Goal: Information Seeking & Learning: Learn about a topic

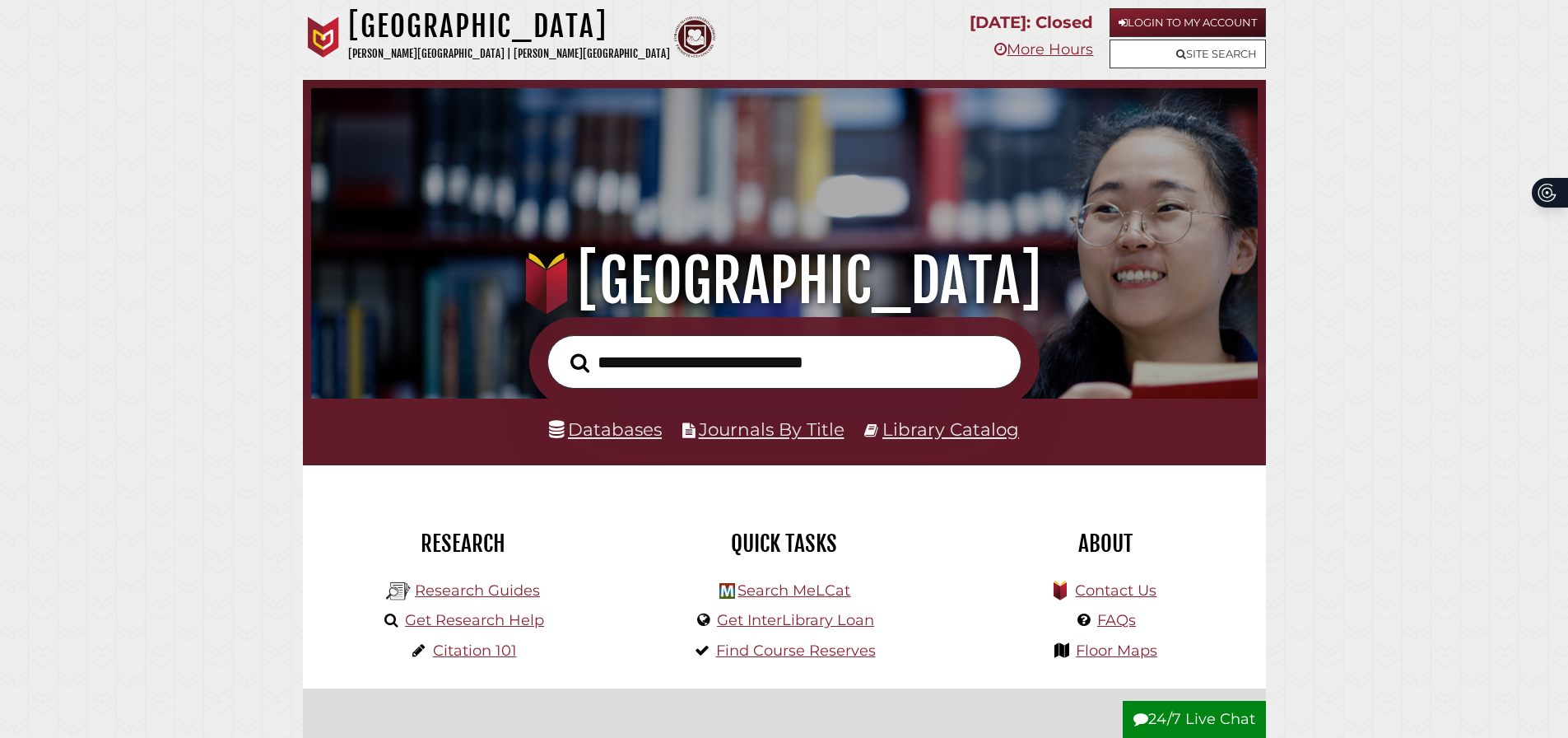
scroll to position [313, 939]
click at [617, 436] on link "Databases" at bounding box center [605, 429] width 112 height 21
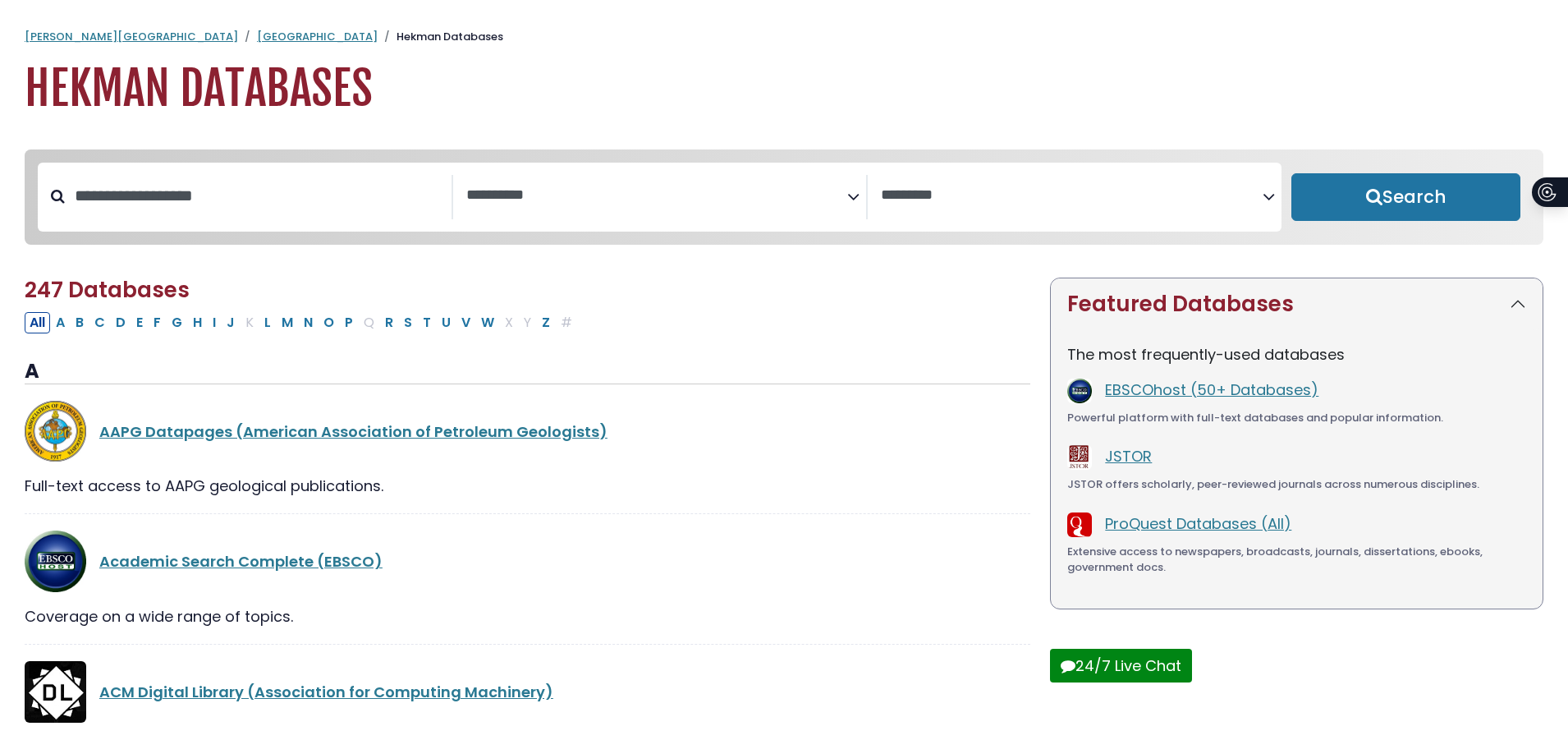
select select "Database Subject Filter"
select select "Database Vendors Filter"
click at [300, 324] on button "N" at bounding box center [308, 322] width 19 height 21
select select "Database Subject Filter"
select select "Database Vendors Filter"
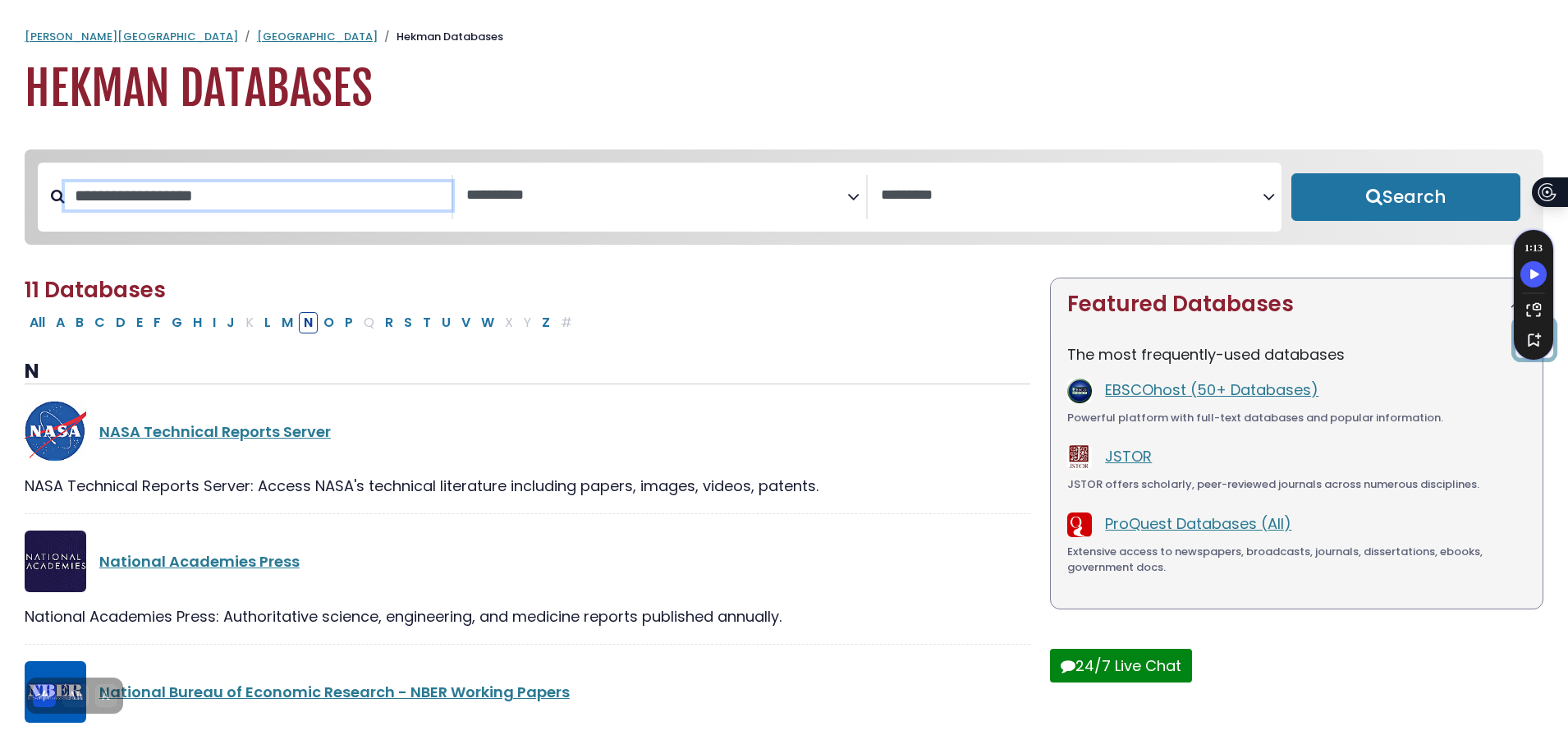
click at [256, 195] on input "Search database by title or keyword" at bounding box center [258, 196] width 387 height 27
type input "*****"
click at [1291, 173] on button "Search" at bounding box center [1405, 197] width 229 height 48
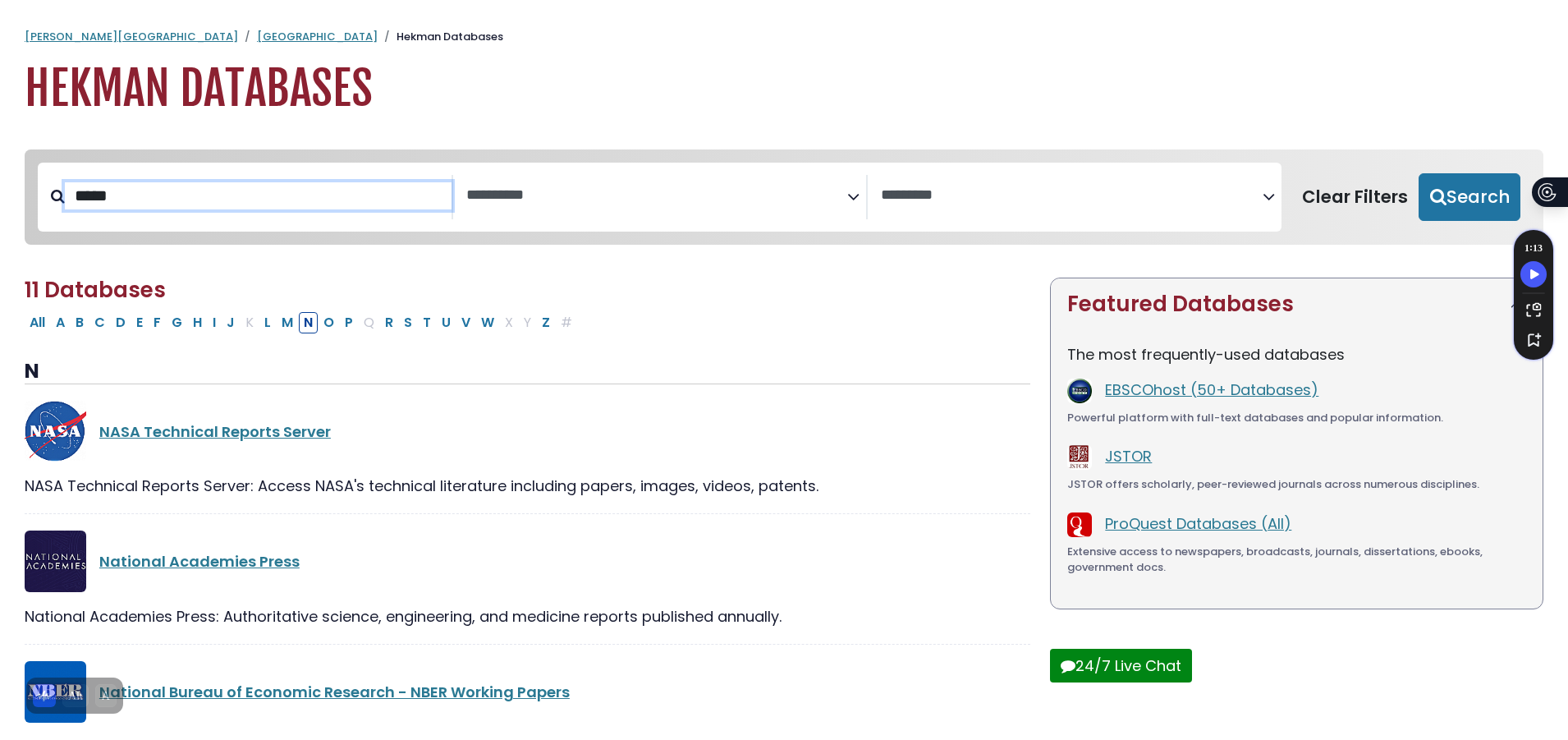
select select "Database Subject Filter"
select select "Database Vendors Filter"
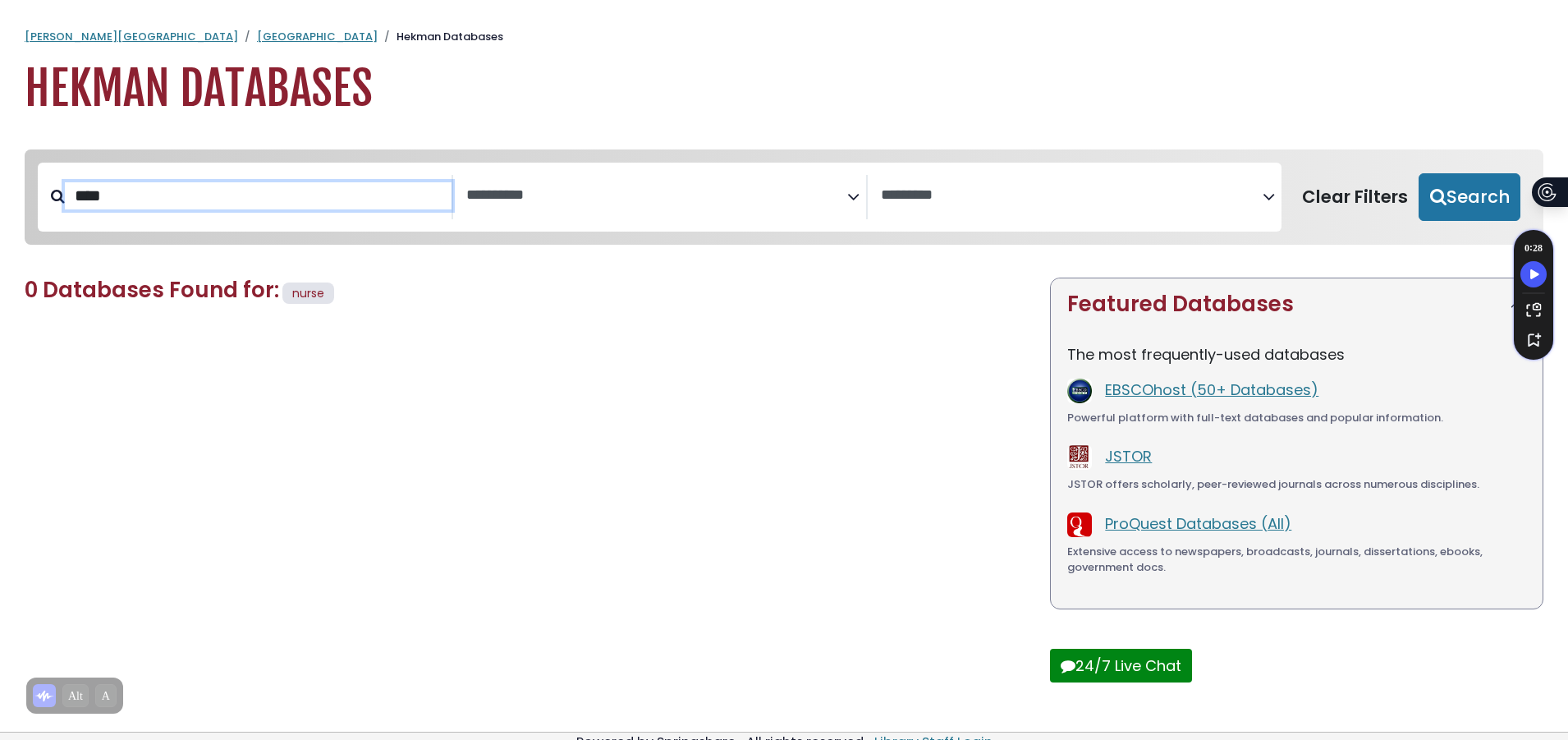
type input "****"
click at [1419, 173] on button "Search" at bounding box center [1469, 197] width 102 height 48
select select "Database Subject Filter"
select select "Database Vendors Filter"
click at [573, 206] on span "Search filters" at bounding box center [658, 197] width 382 height 45
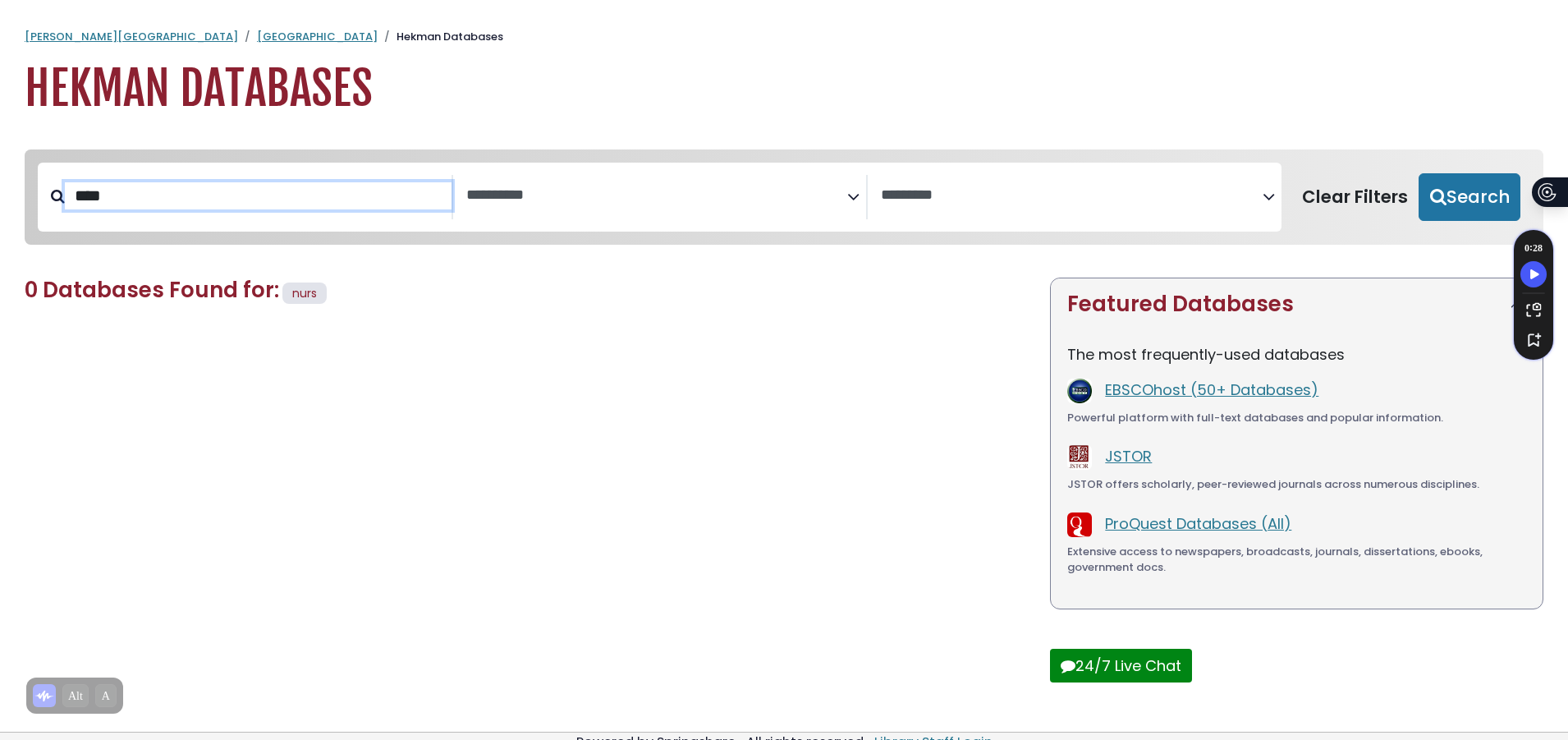
click at [278, 200] on input "****" at bounding box center [258, 196] width 387 height 27
drag, startPoint x: 278, startPoint y: 200, endPoint x: -325, endPoint y: 230, distance: 603.7
click at [0, 230] on html "**********" at bounding box center [784, 388] width 1568 height 776
click at [607, 188] on textarea "Search" at bounding box center [658, 196] width 382 height 17
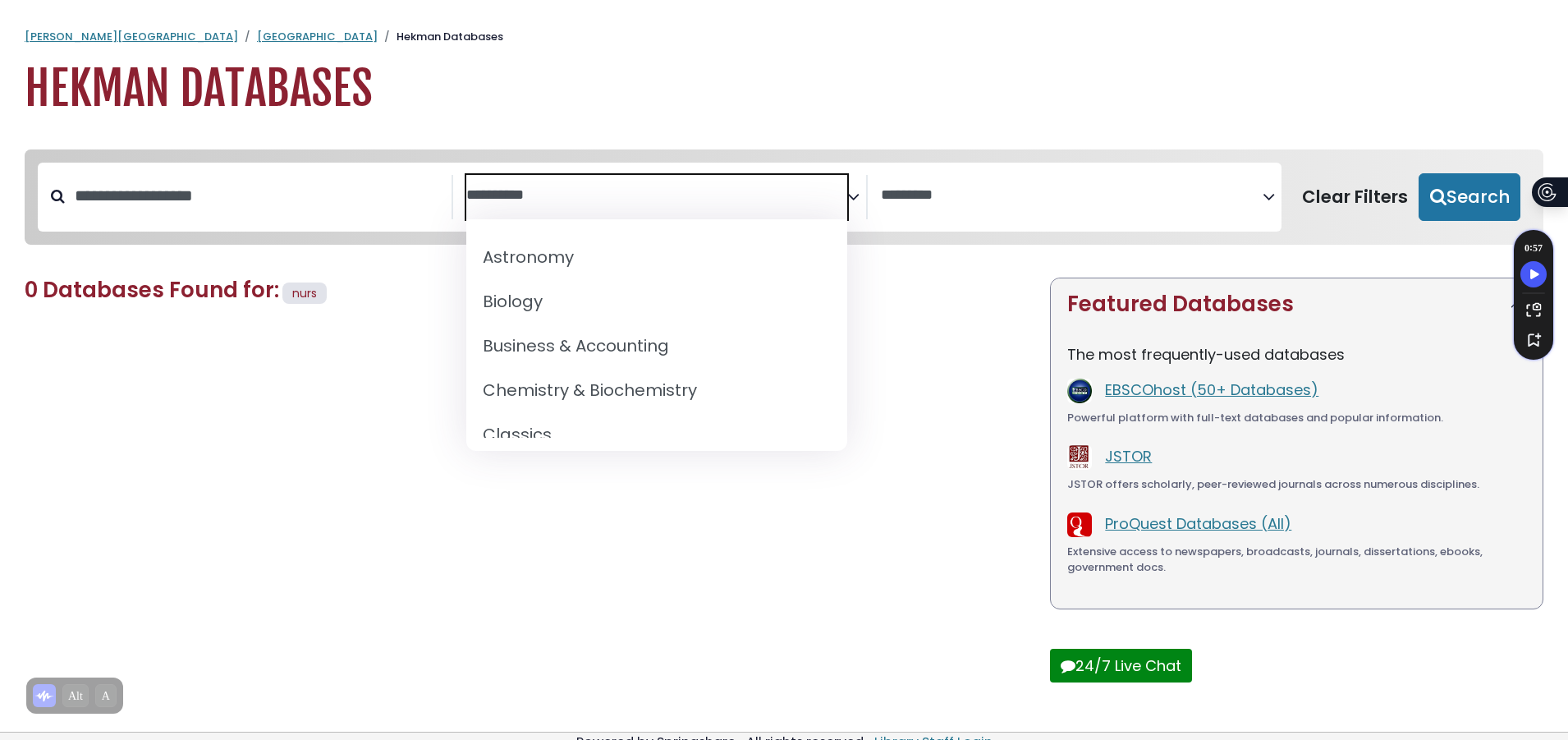
scroll to position [328, 0]
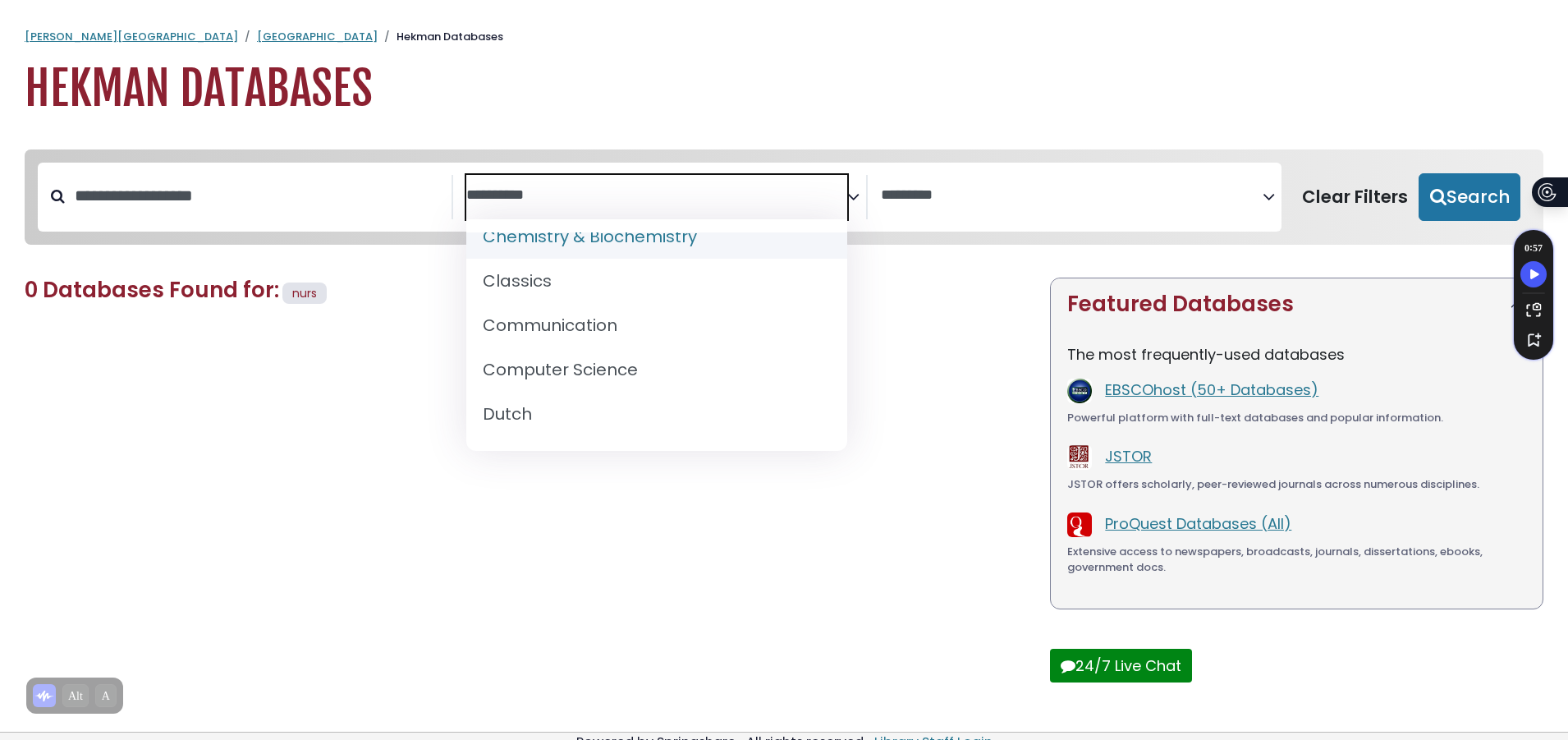
click at [651, 190] on textarea "Search" at bounding box center [658, 196] width 382 height 17
type textarea "***"
select select "*****"
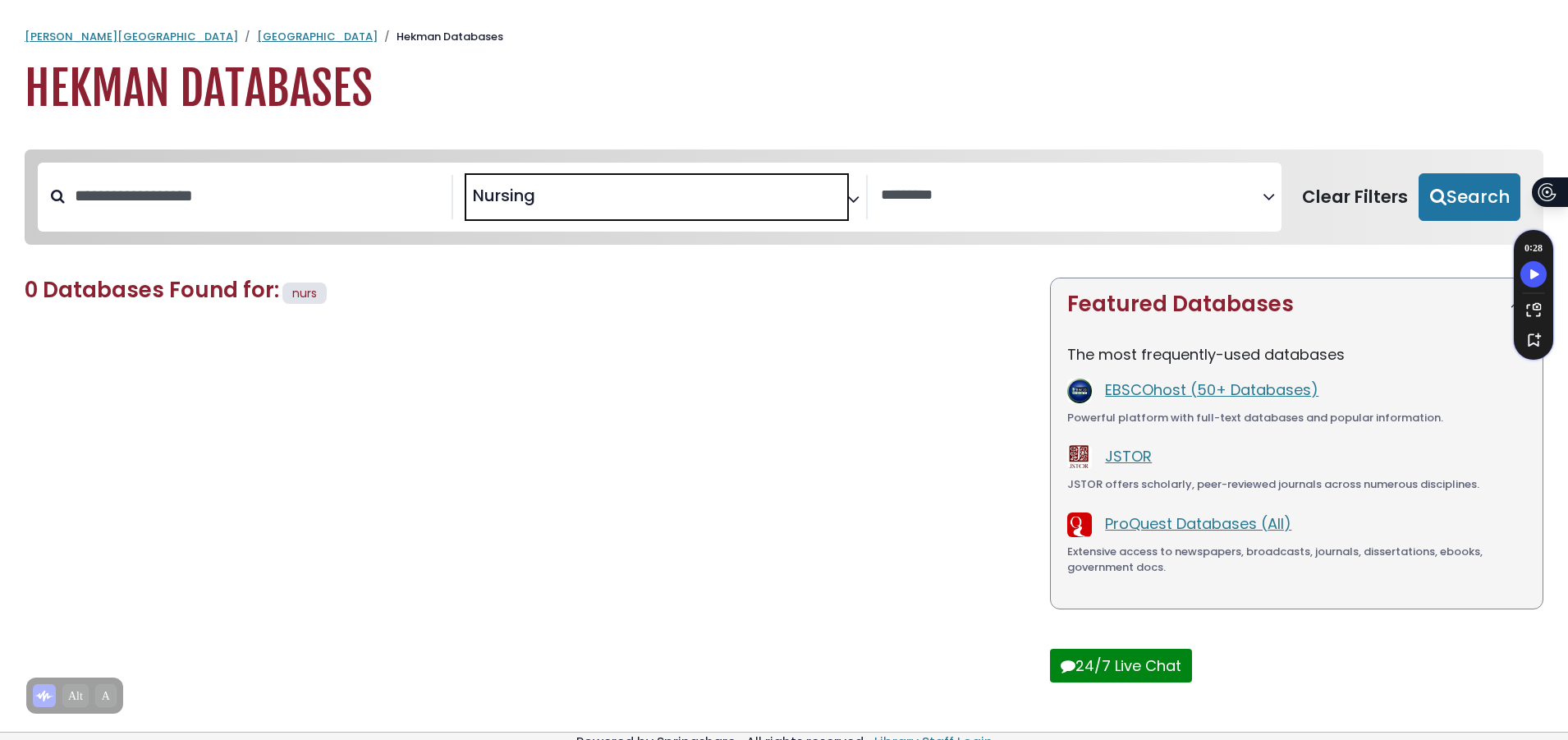
scroll to position [641, 0]
select select "Database Subject Filter"
type textarea "*******"
select select "*****"
click at [1463, 195] on button "Search" at bounding box center [1469, 197] width 102 height 48
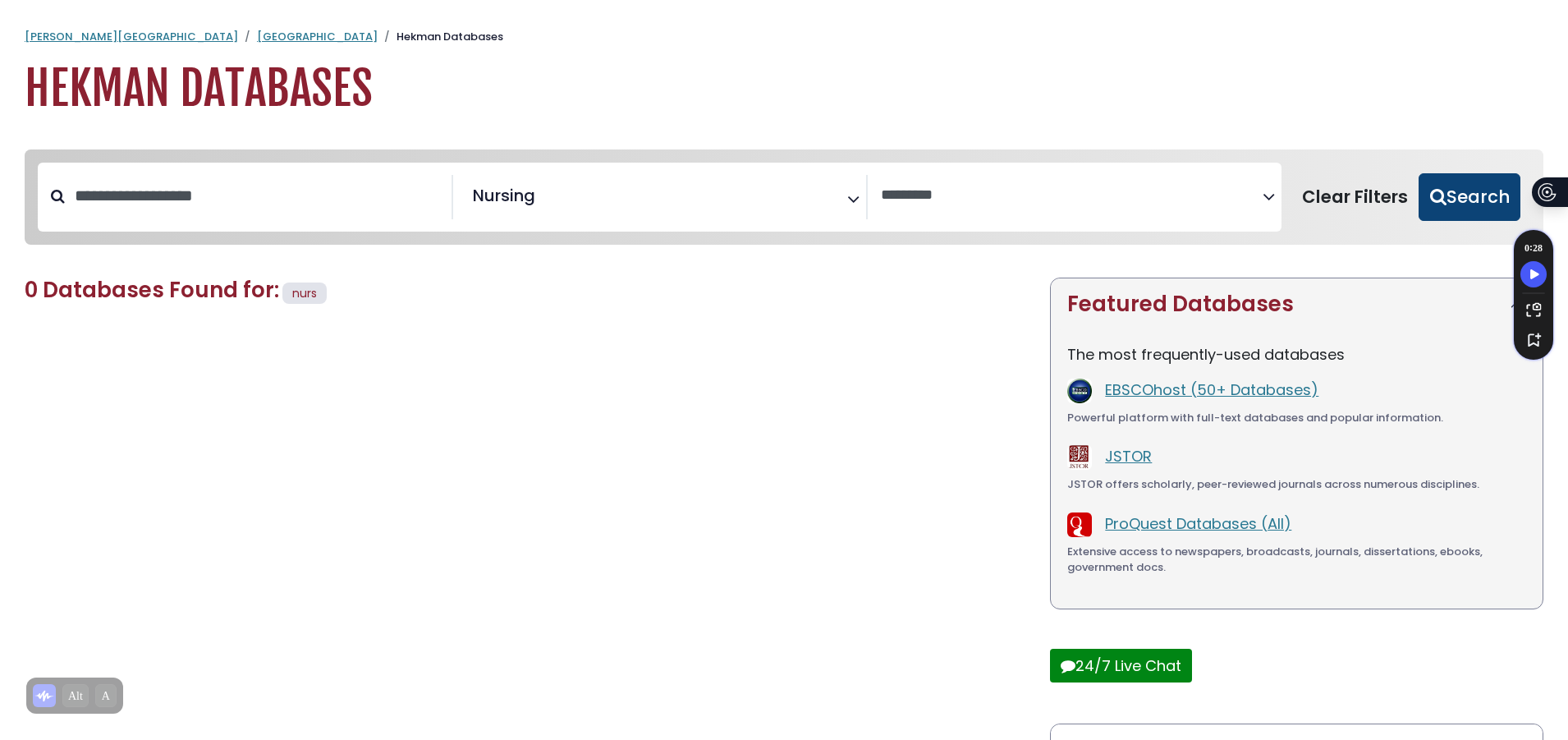
select select "Database Vendors Filter"
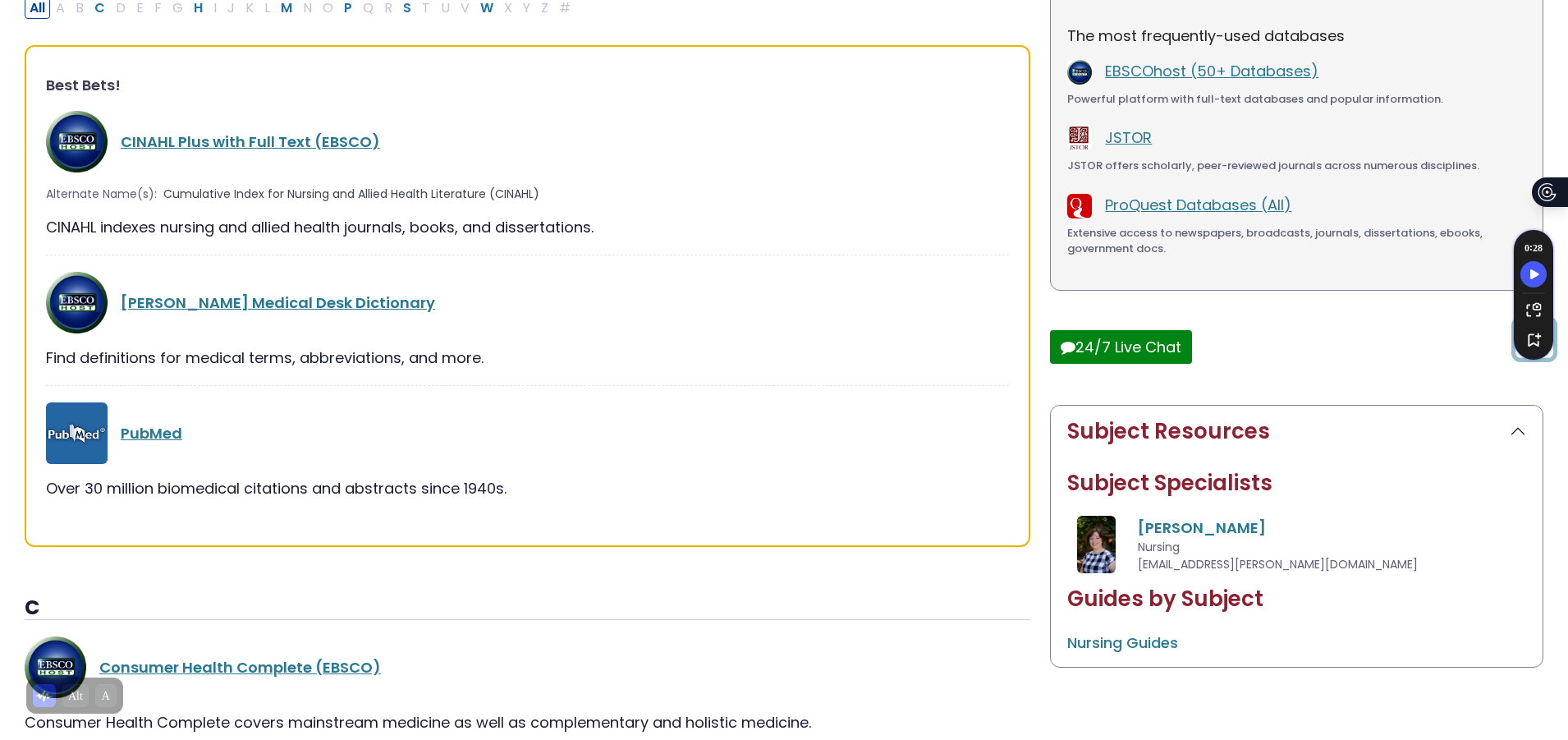
scroll to position [328, 0]
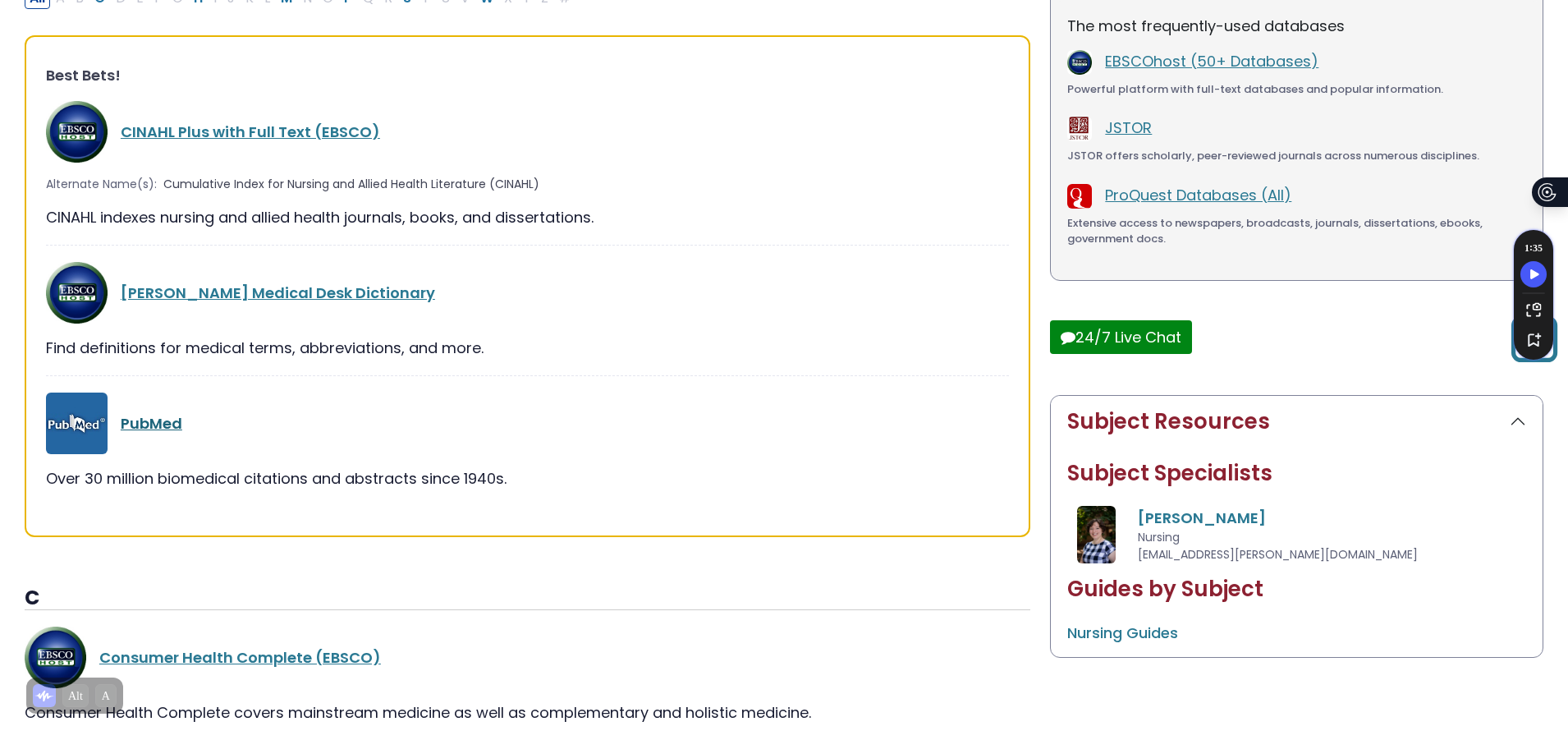
click at [163, 434] on link "PubMed" at bounding box center [151, 423] width 62 height 21
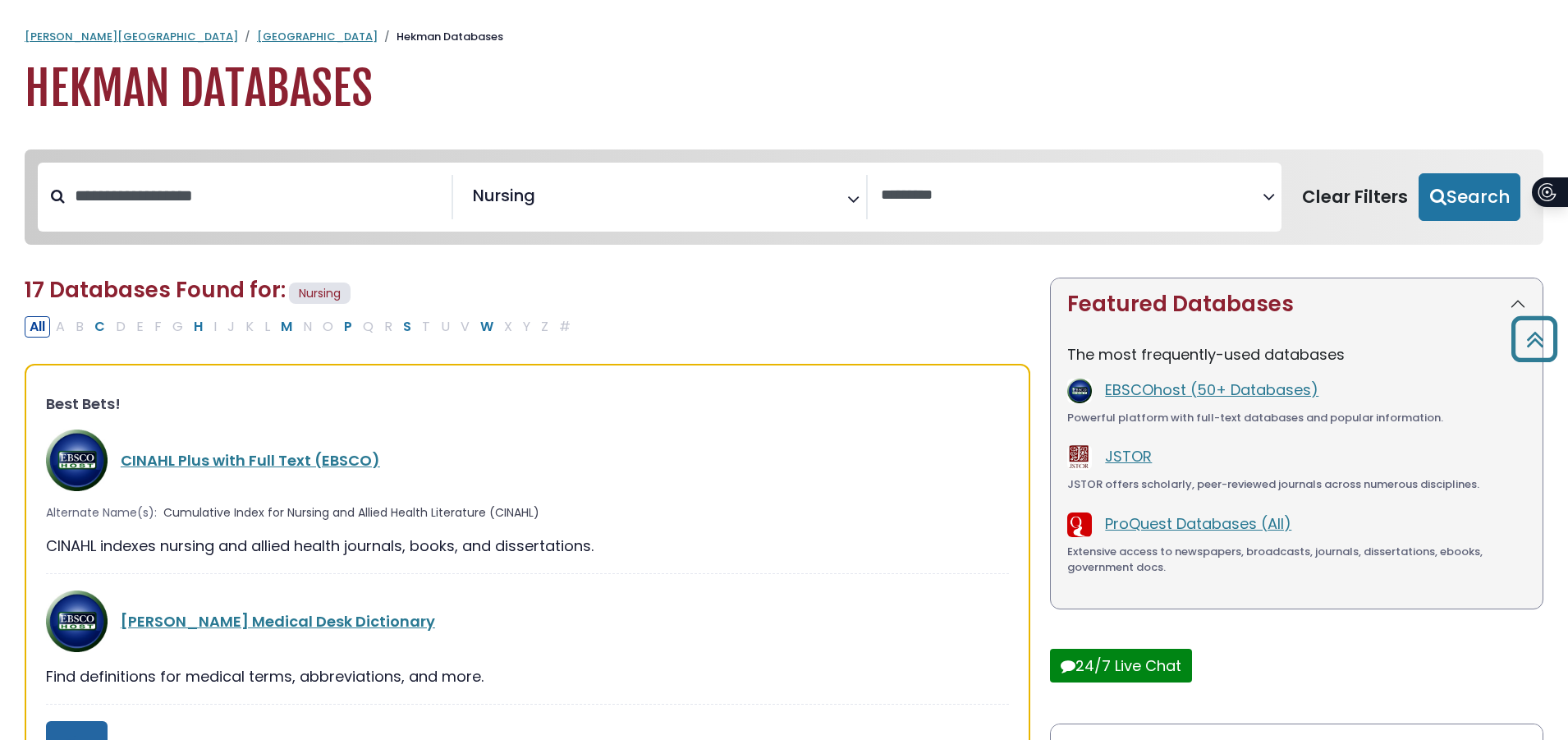
select select "Database Vendors Filter"
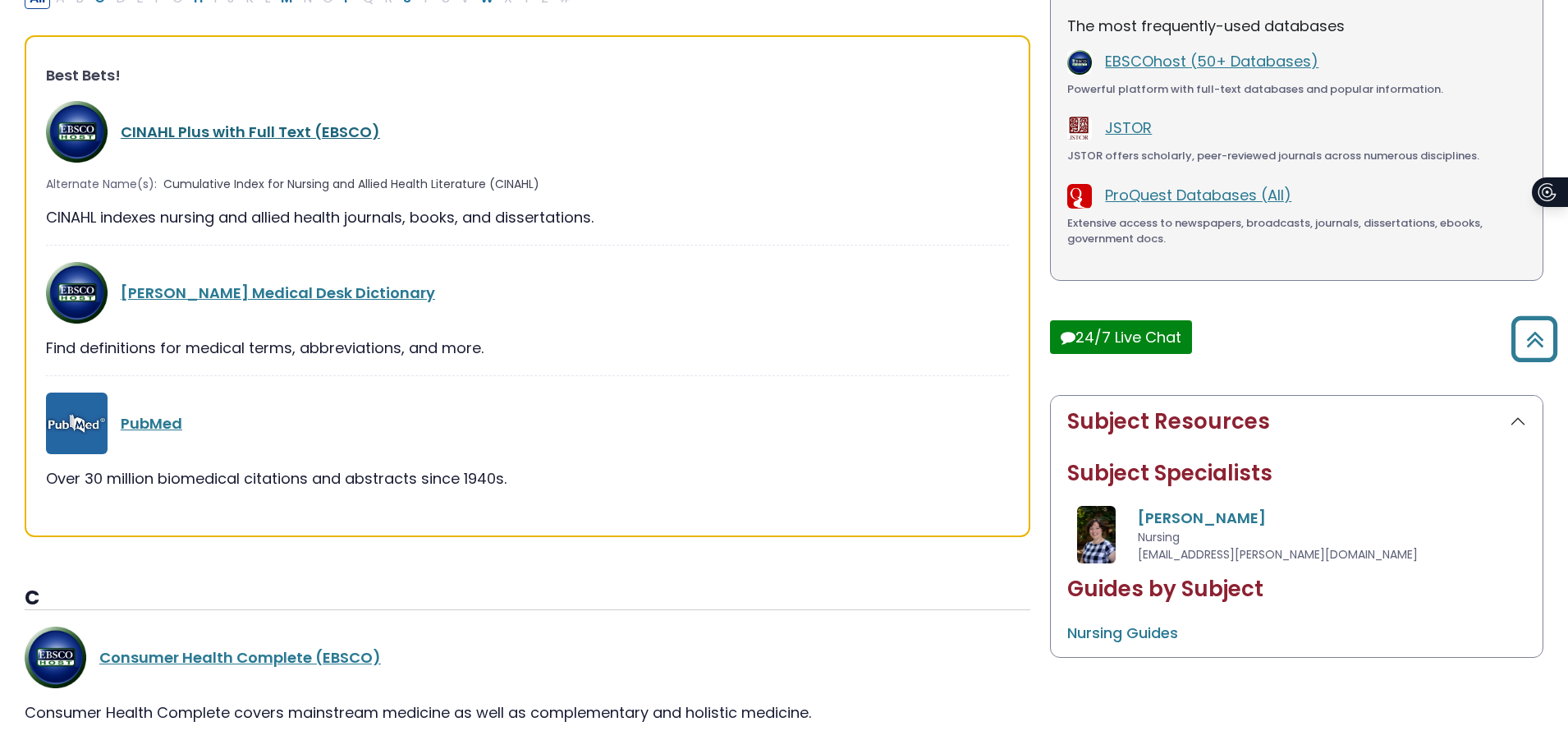
scroll to position [641, 0]
click at [206, 129] on link "CINAHL Plus with Full Text (EBSCO)" at bounding box center [250, 132] width 260 height 21
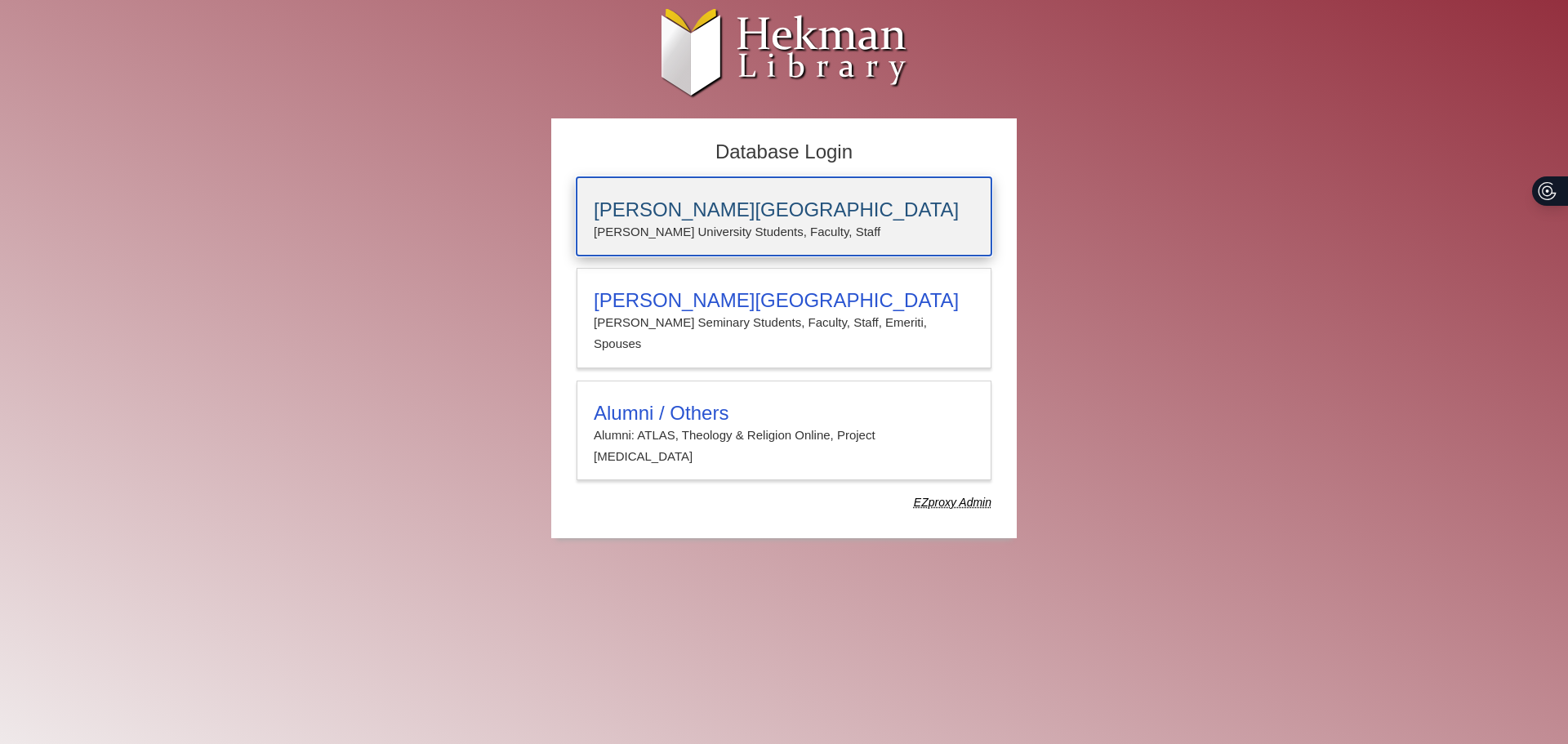
click at [694, 219] on h3 "Calvin University" at bounding box center [784, 210] width 380 height 23
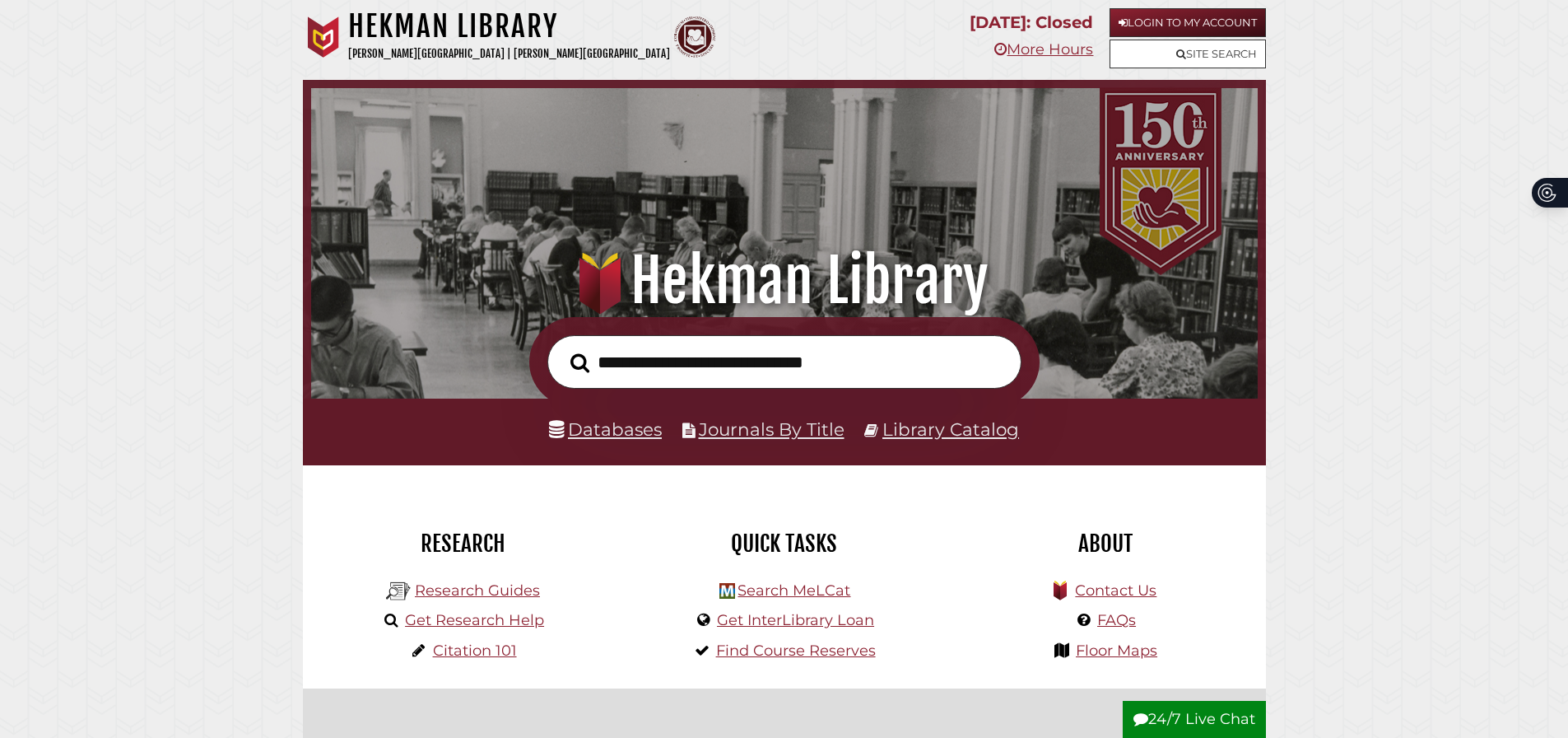
scroll to position [313, 939]
click at [634, 445] on li "Databases" at bounding box center [605, 429] width 112 height 31
click at [653, 443] on li "Databases" at bounding box center [605, 429] width 112 height 31
click at [607, 433] on link "Databases" at bounding box center [605, 429] width 112 height 21
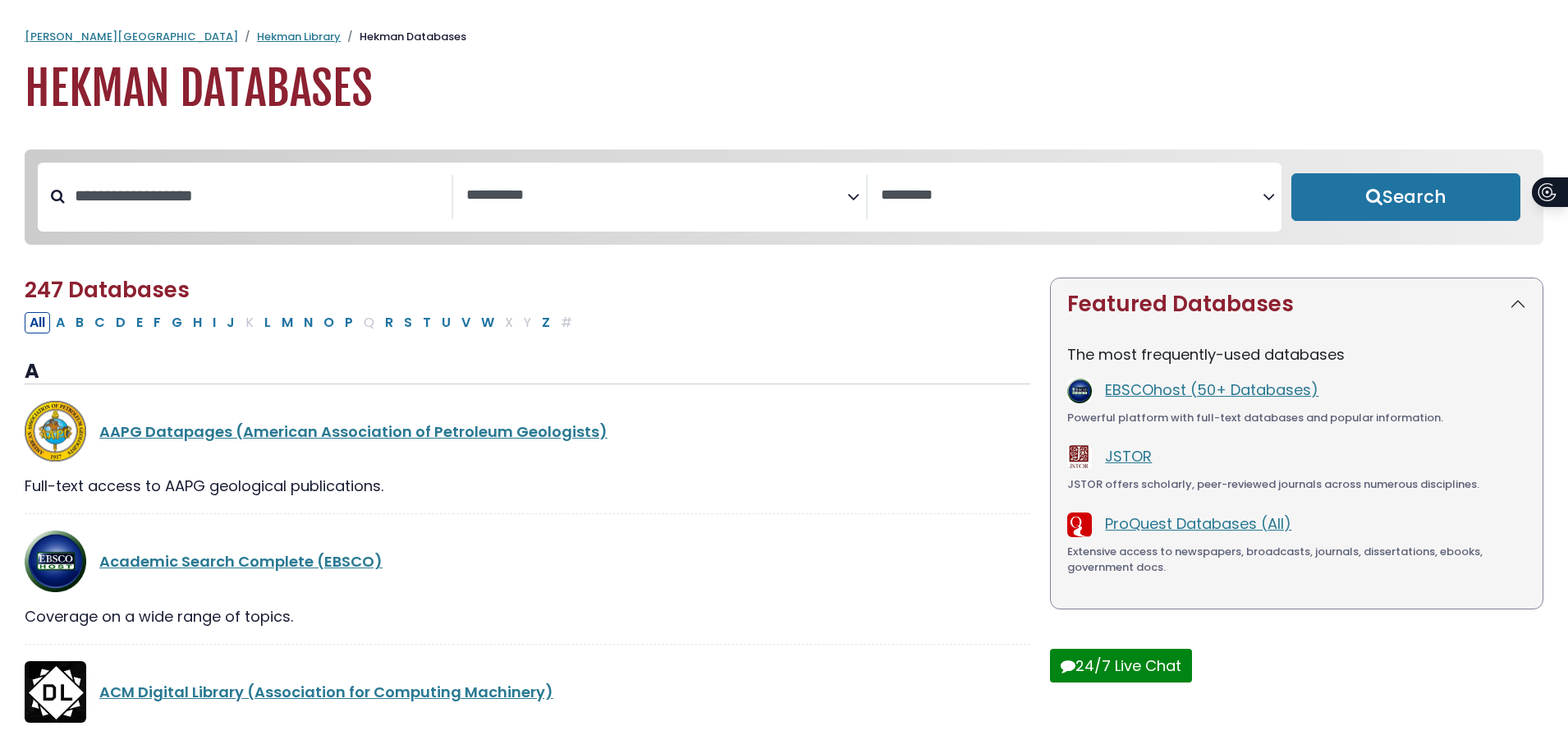
select select "Database Subject Filter"
select select "Database Vendors Filter"
click at [738, 204] on span "Search filters" at bounding box center [658, 197] width 382 height 45
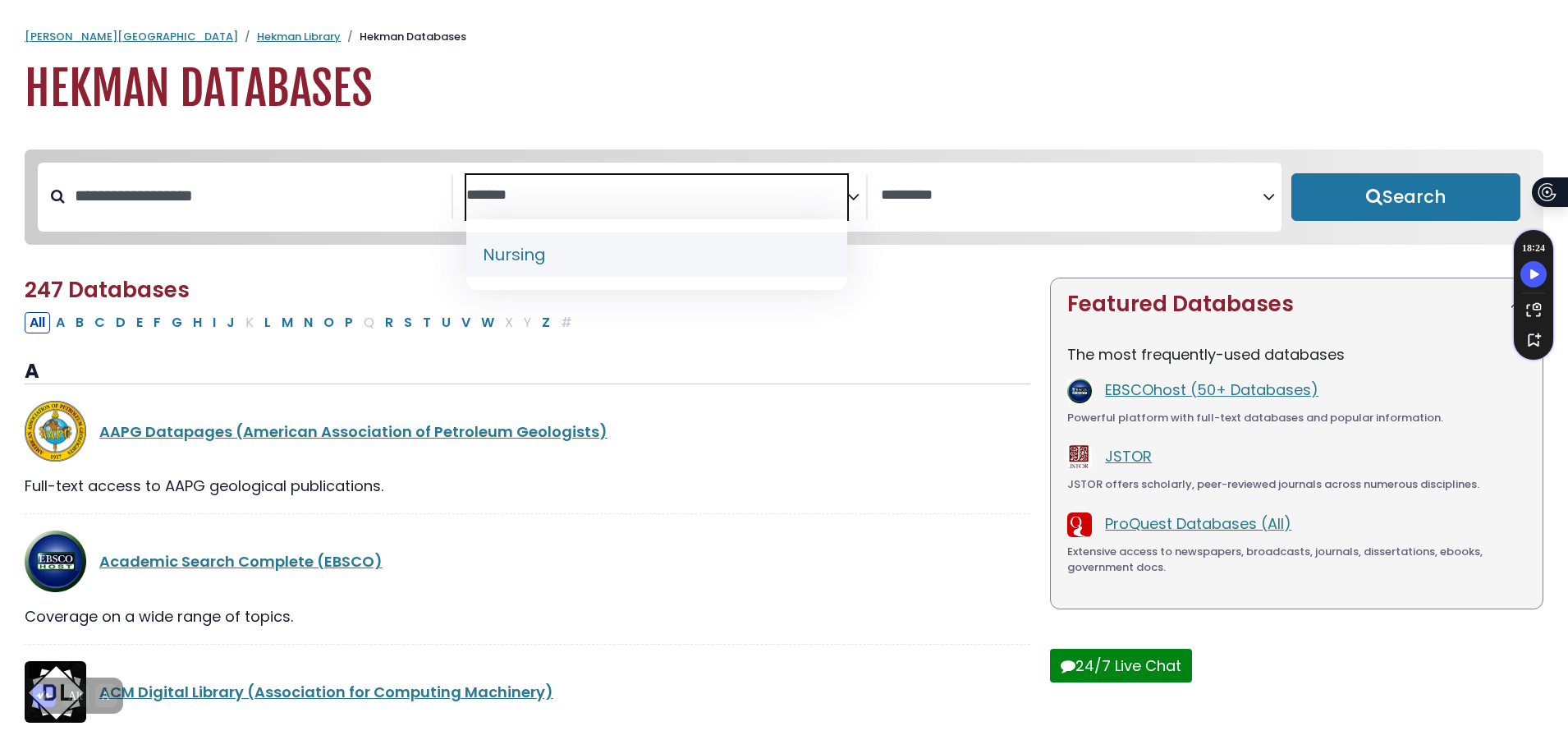
type textarea "*******"
select select "*****"
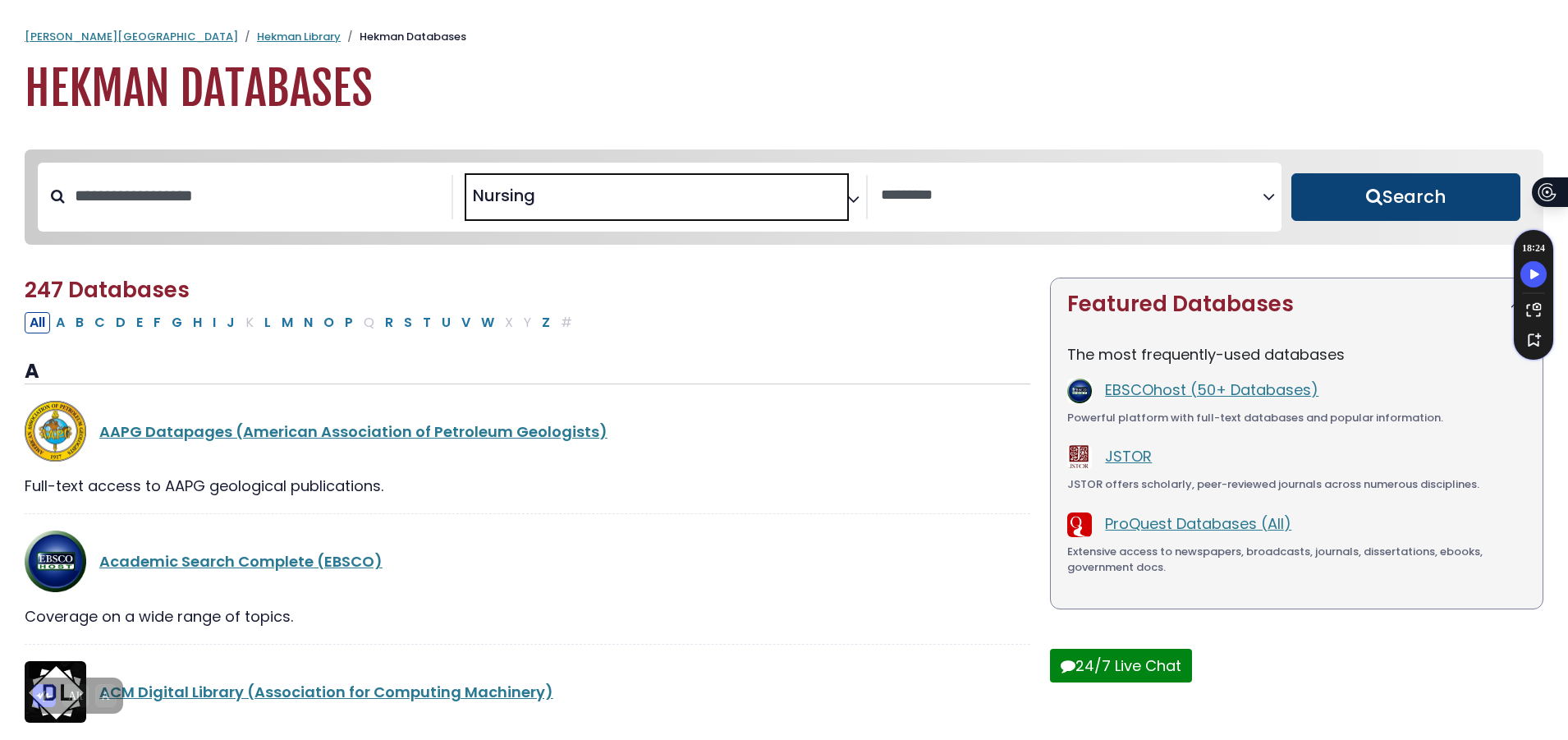
click at [1454, 189] on button "Search" at bounding box center [1405, 197] width 229 height 48
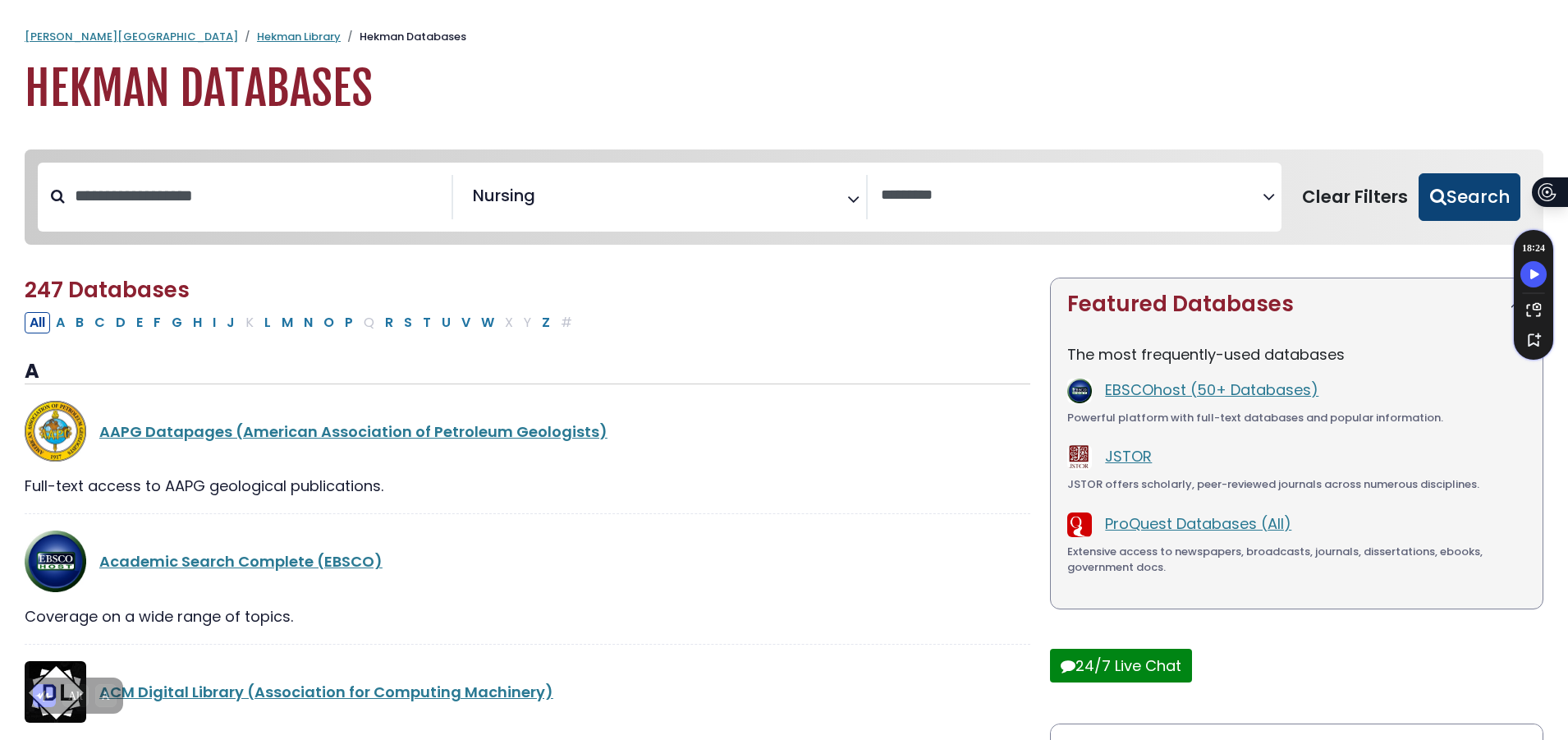
select select "Database Vendors Filter"
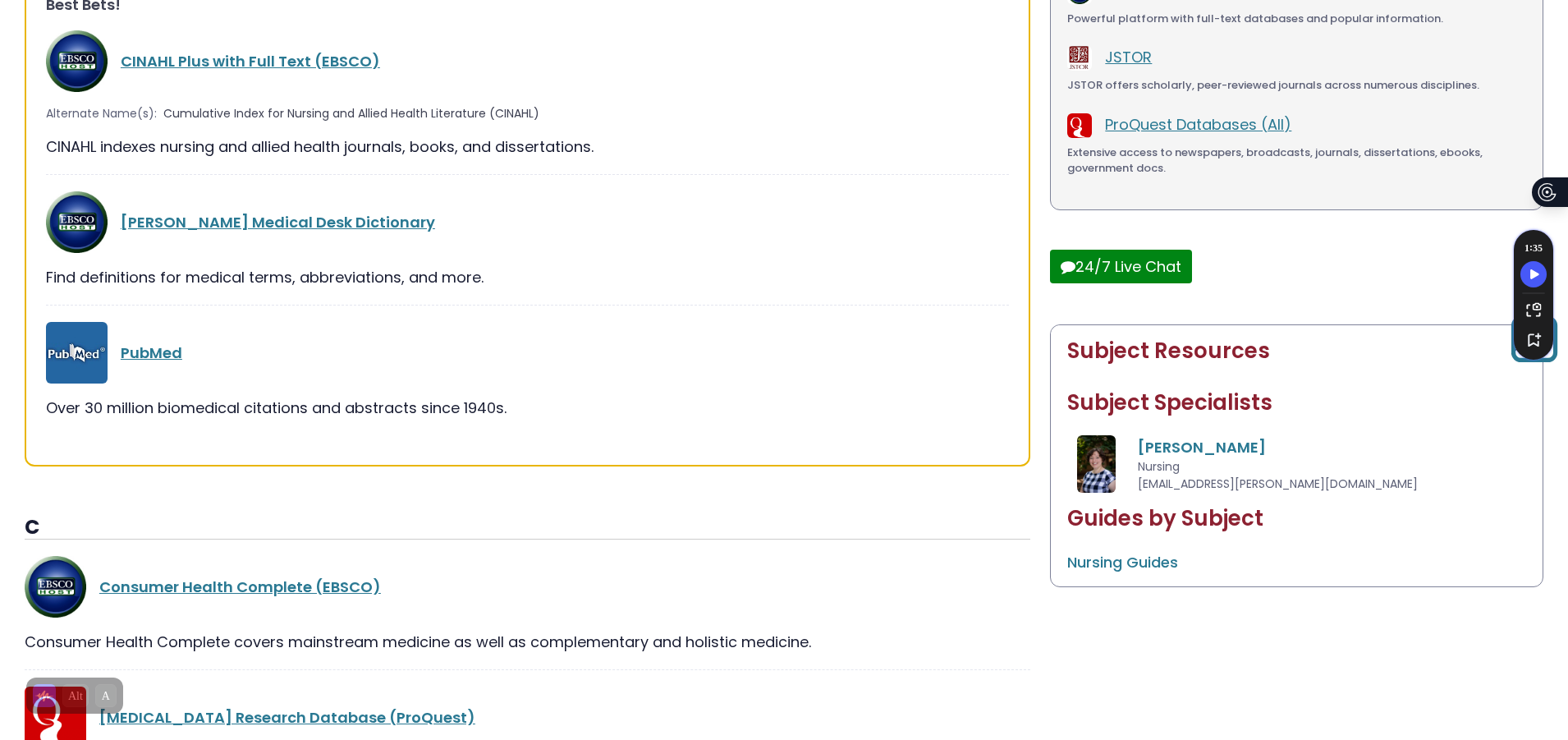
scroll to position [165, 0]
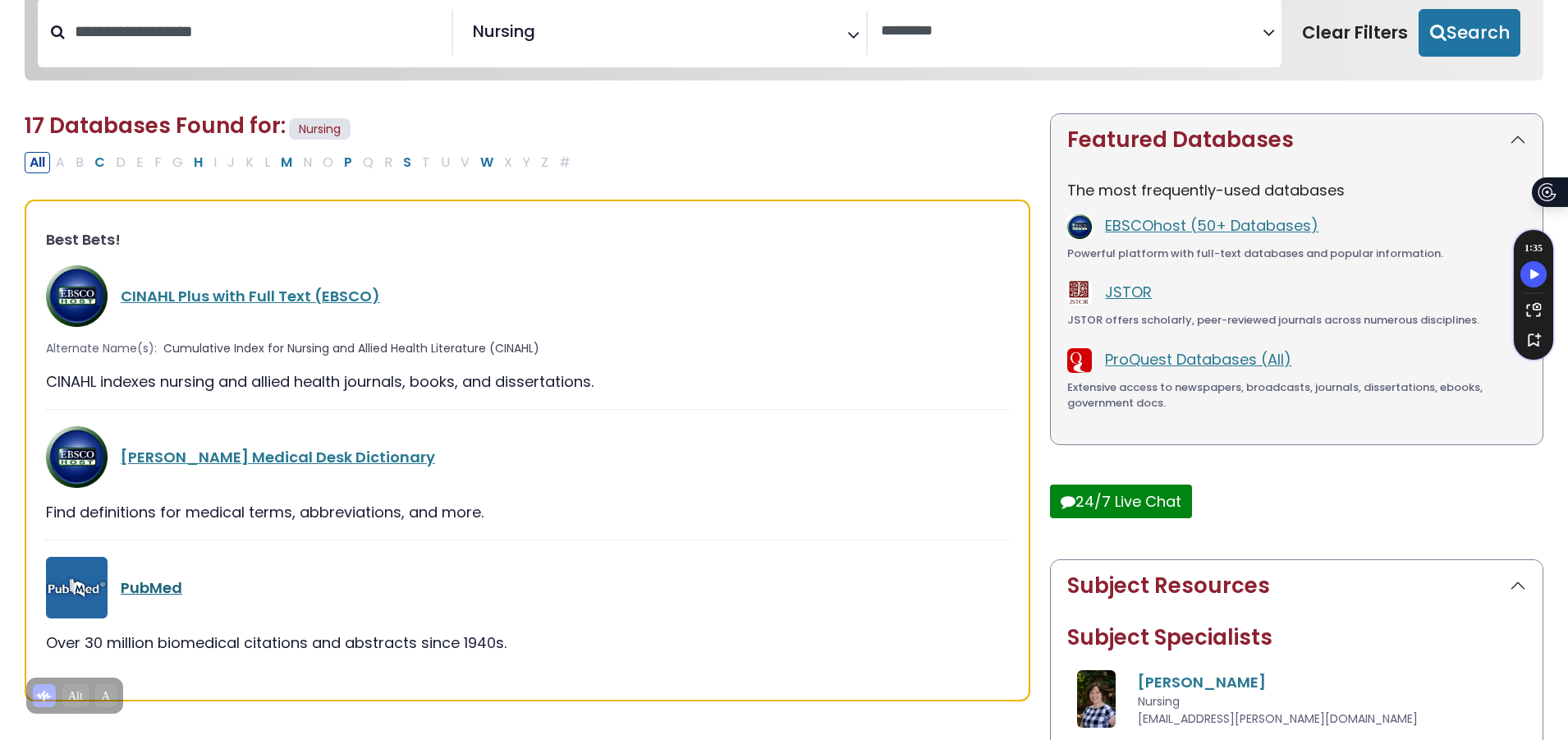
click at [153, 589] on link "PubMed" at bounding box center [151, 588] width 62 height 21
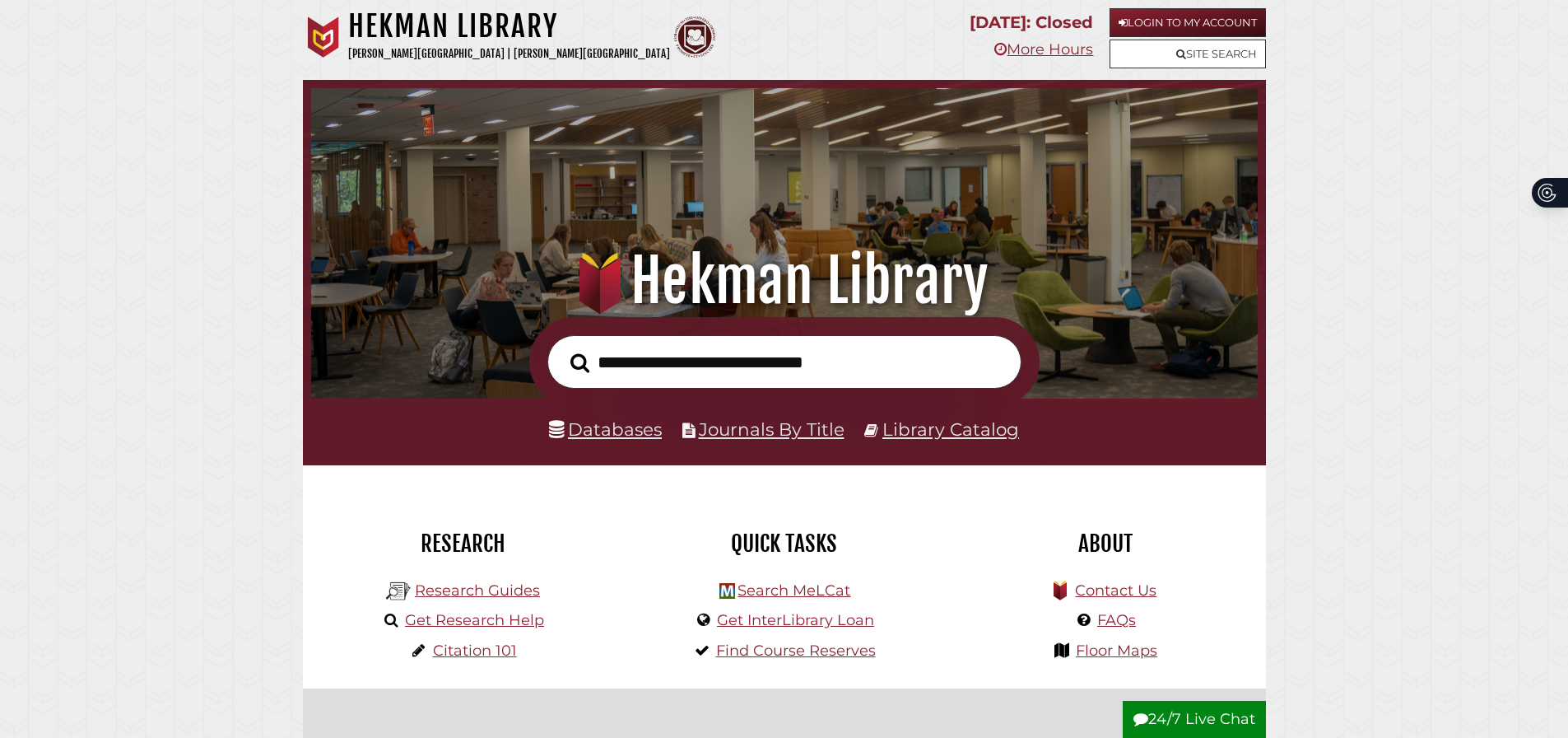
scroll to position [313, 939]
click at [601, 434] on link "Databases" at bounding box center [605, 429] width 112 height 21
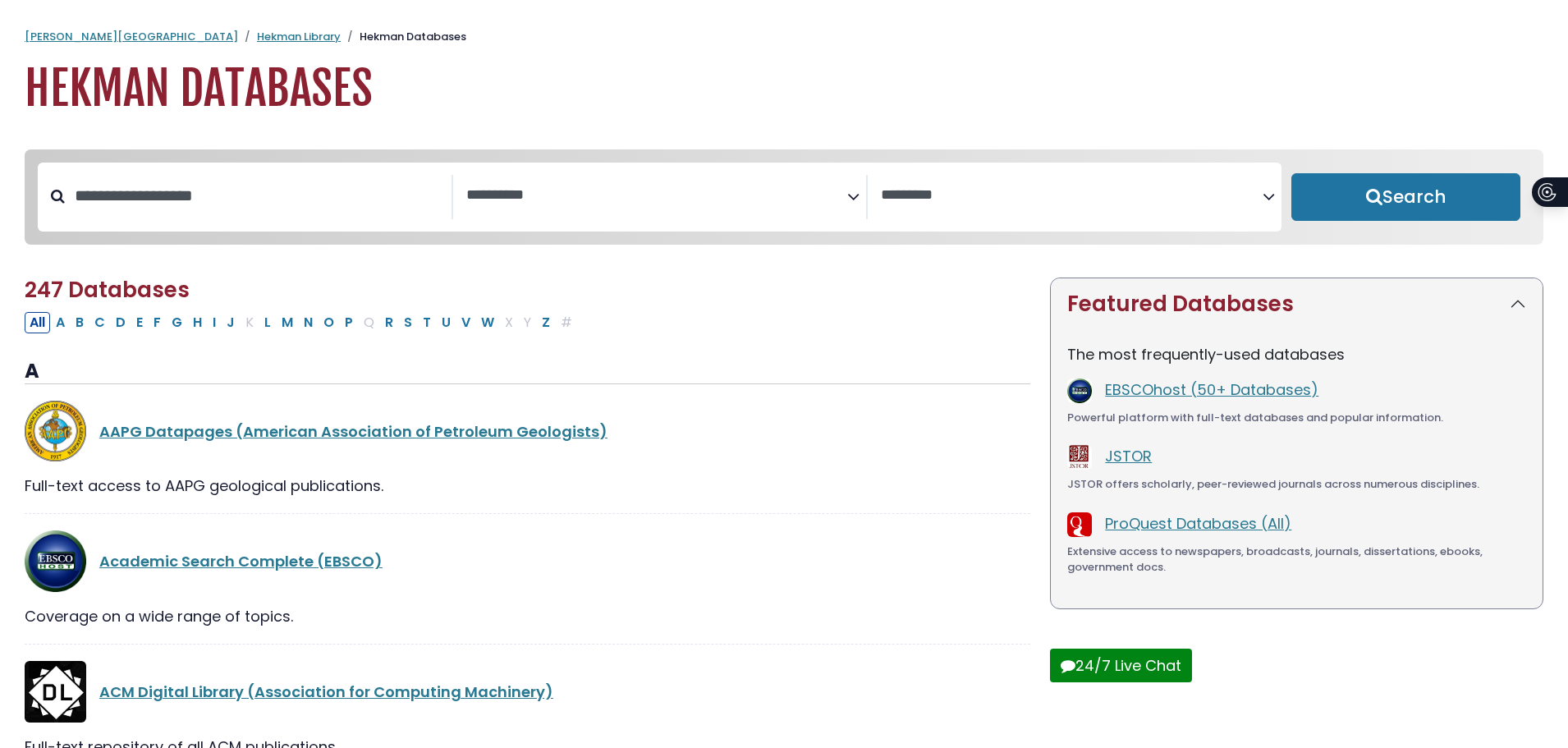
select select "Database Subject Filter"
select select "Database Vendors Filter"
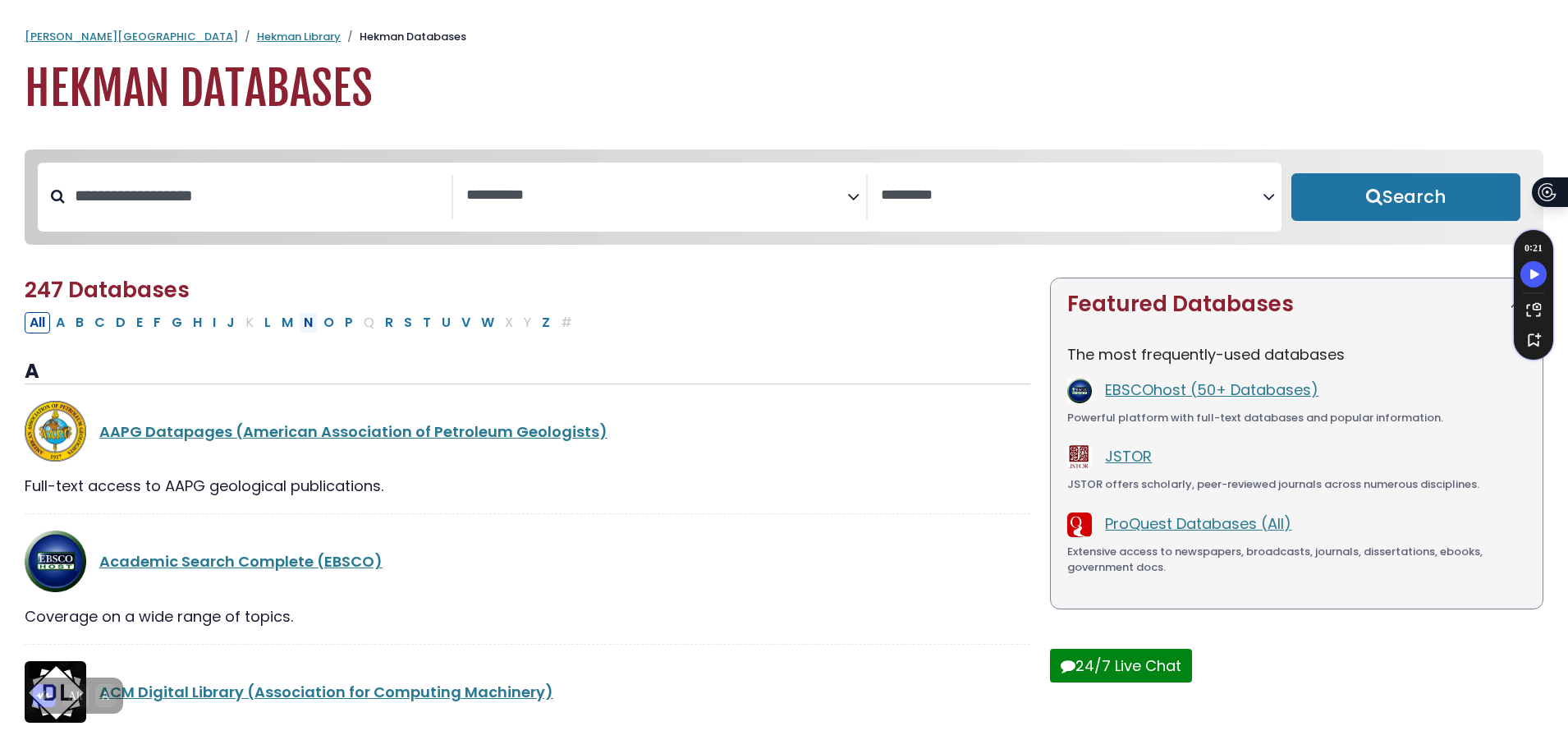
click at [304, 327] on button "N" at bounding box center [308, 322] width 19 height 21
select select "Database Subject Filter"
select select "Database Vendors Filter"
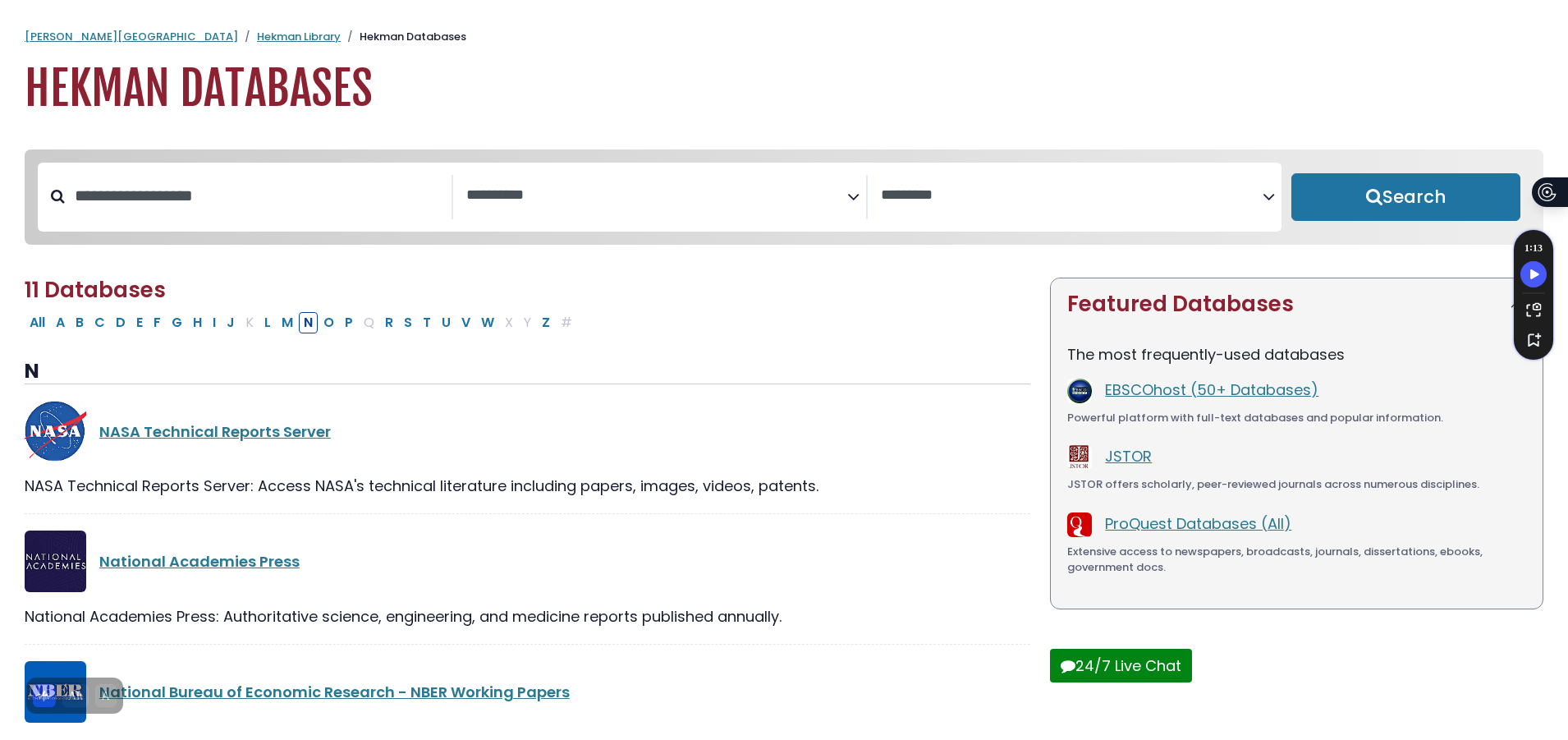
click at [521, 202] on textarea "Search" at bounding box center [658, 196] width 382 height 17
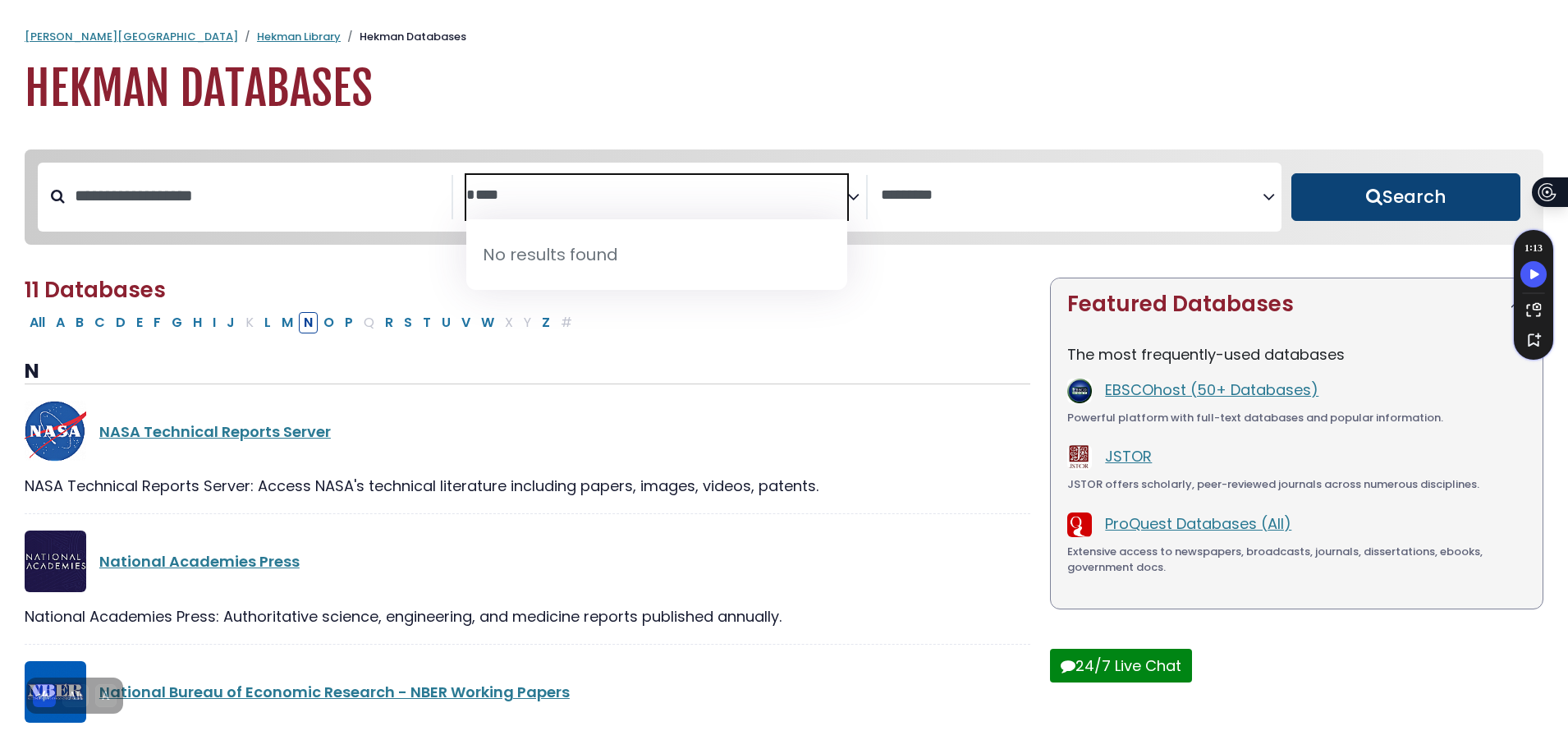
type textarea "****"
click at [1293, 195] on button "Search" at bounding box center [1405, 197] width 229 height 48
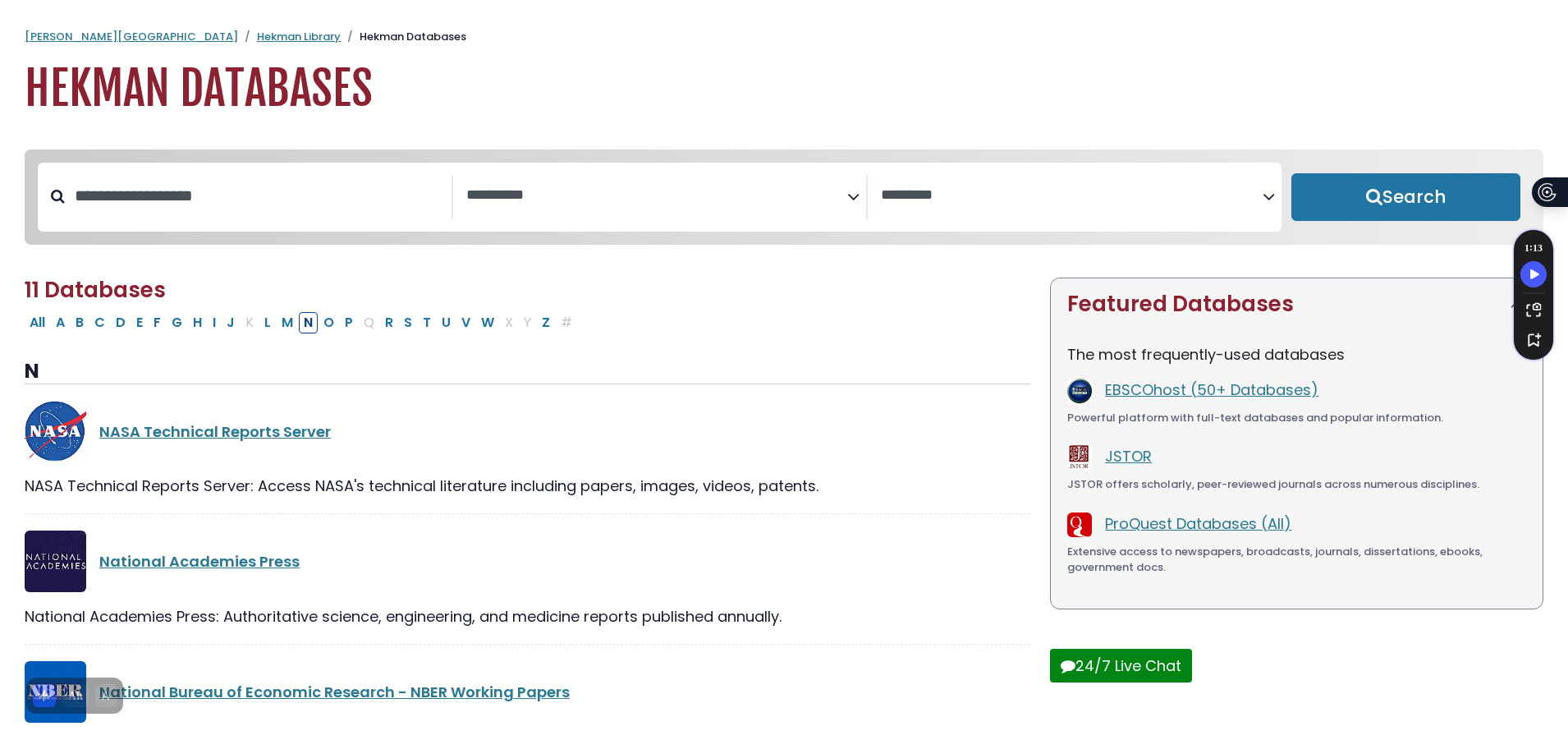
select select "Database Subject Filter"
select select "Database Vendors Filter"
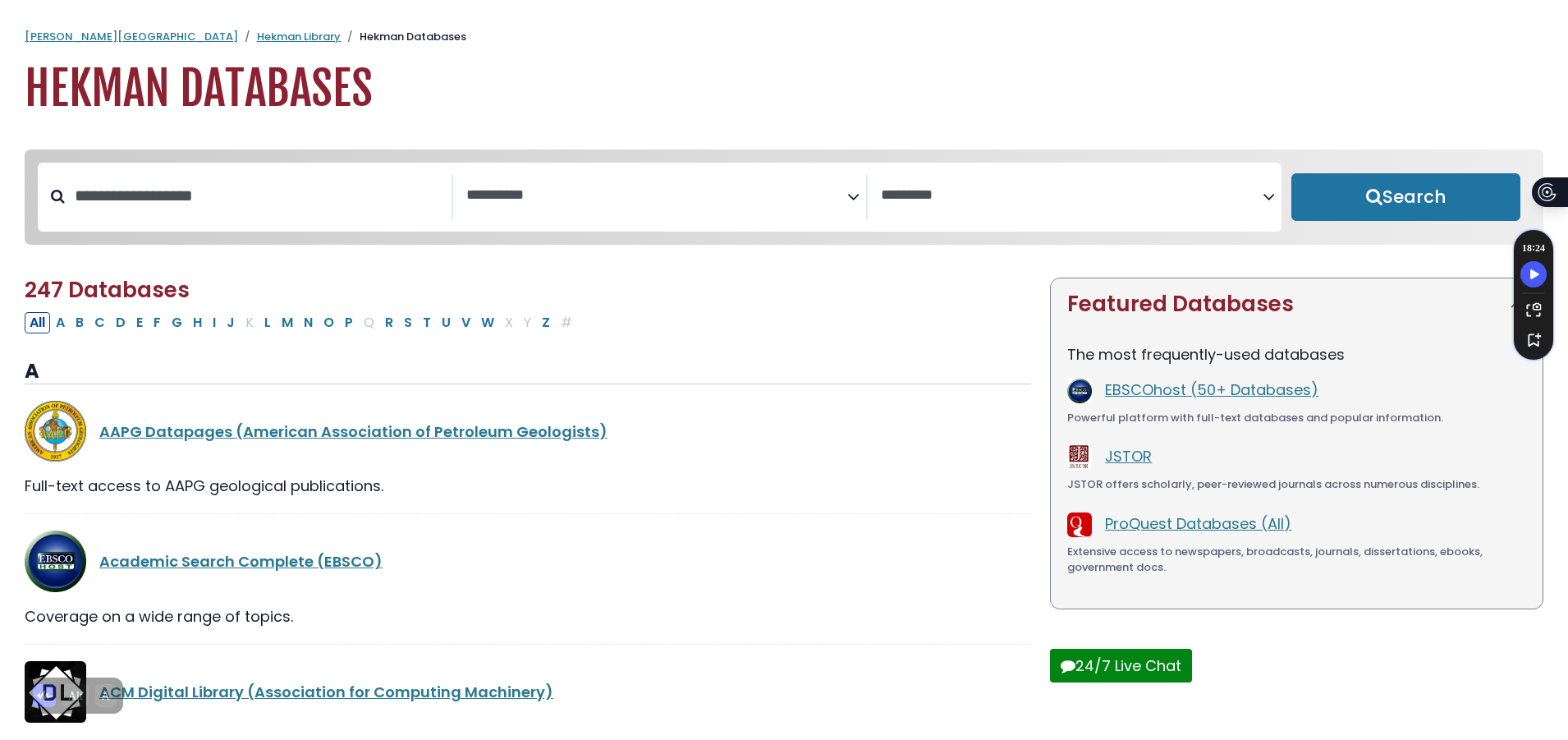
click at [596, 205] on span "Search filters" at bounding box center [658, 197] width 382 height 45
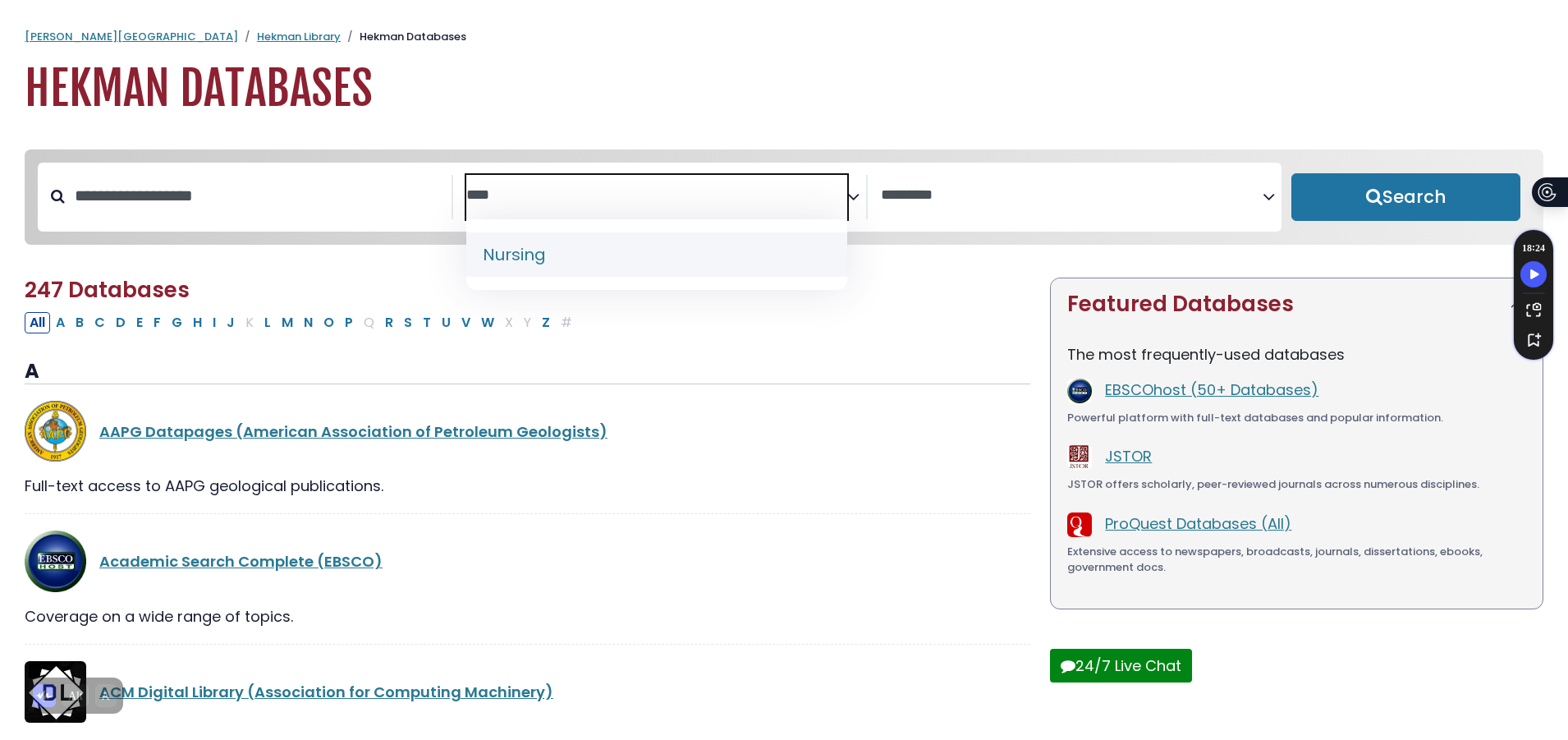
type textarea "****"
select select "*****"
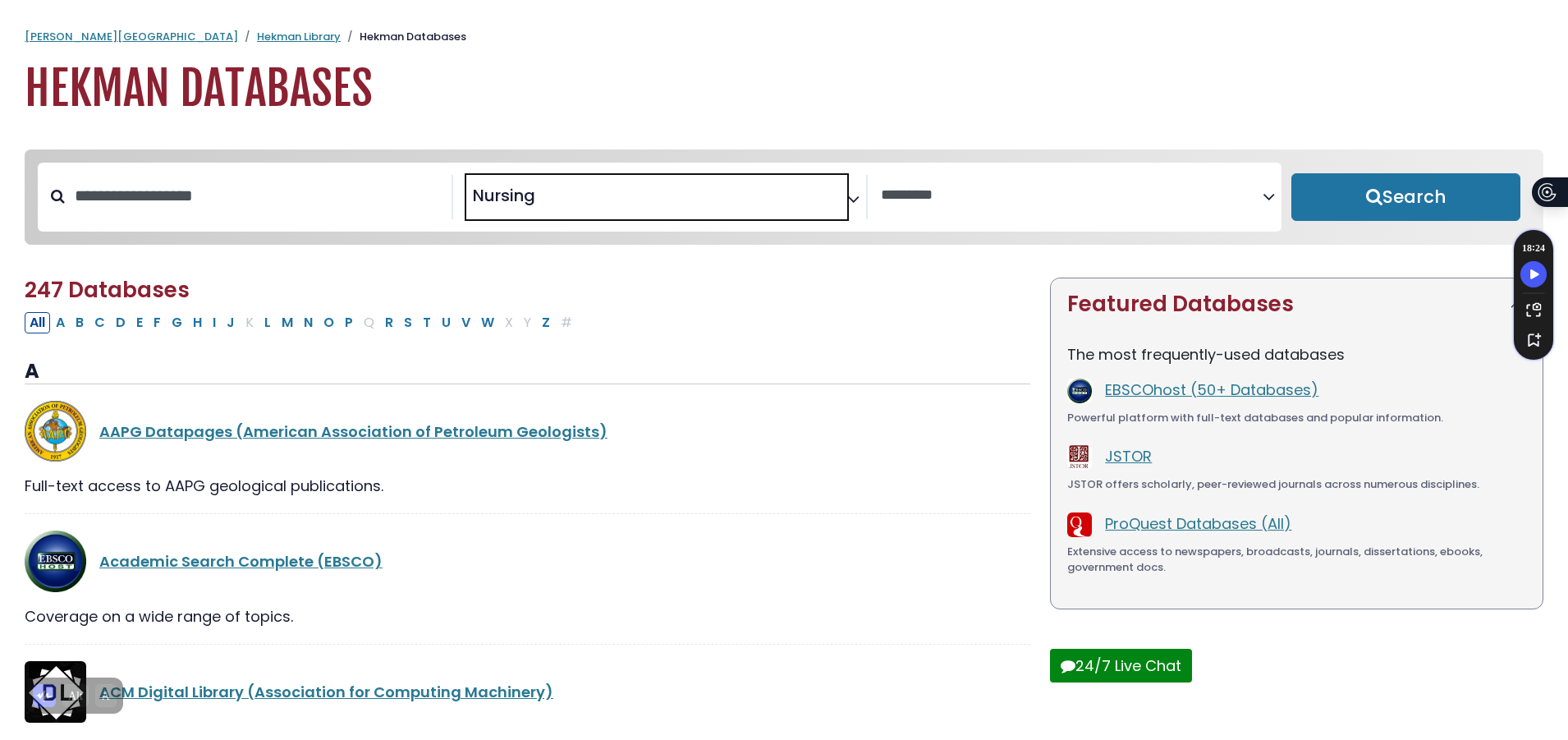
scroll to position [641, 0]
click at [1376, 190] on button "Search" at bounding box center [1405, 197] width 229 height 48
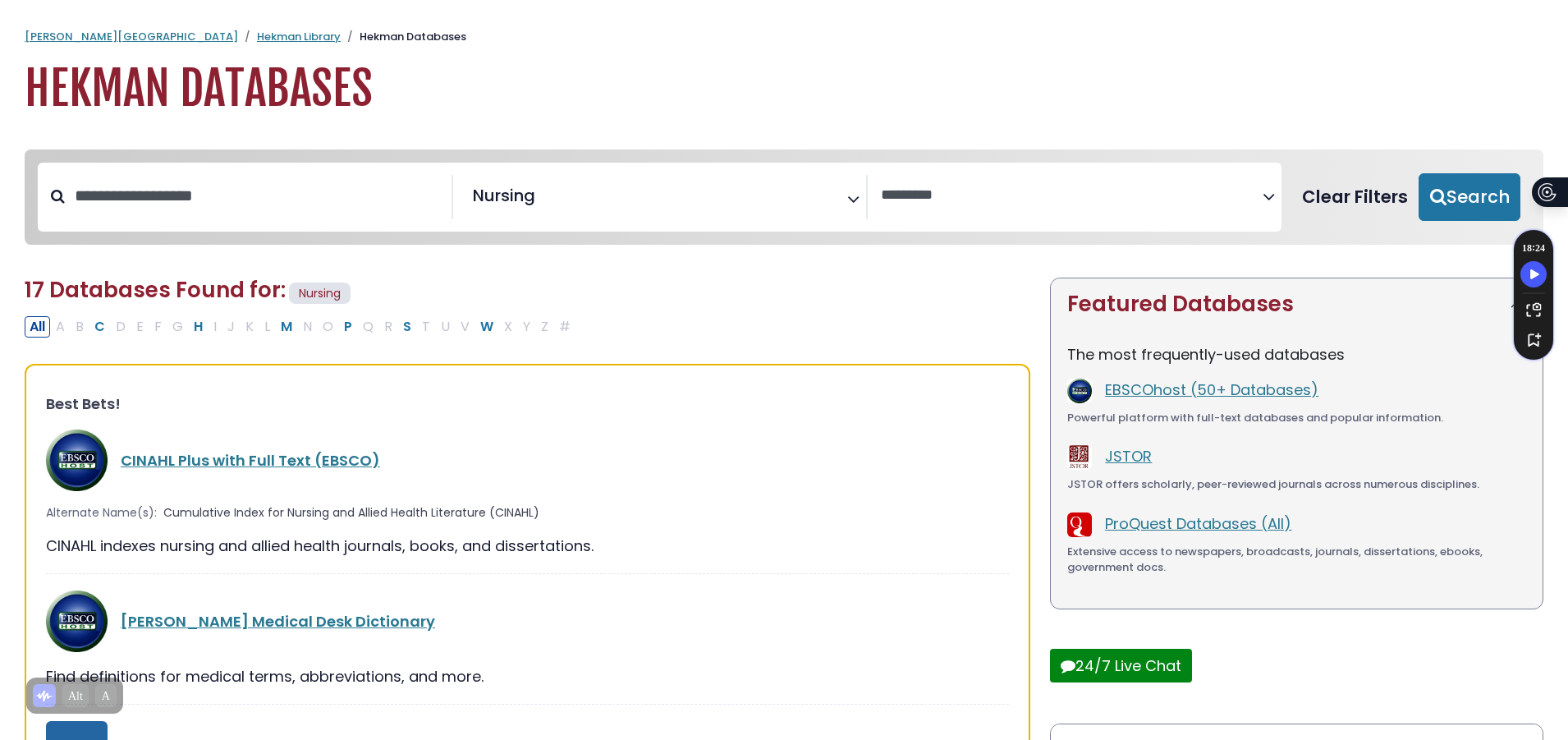
select select "Database Vendors Filter"
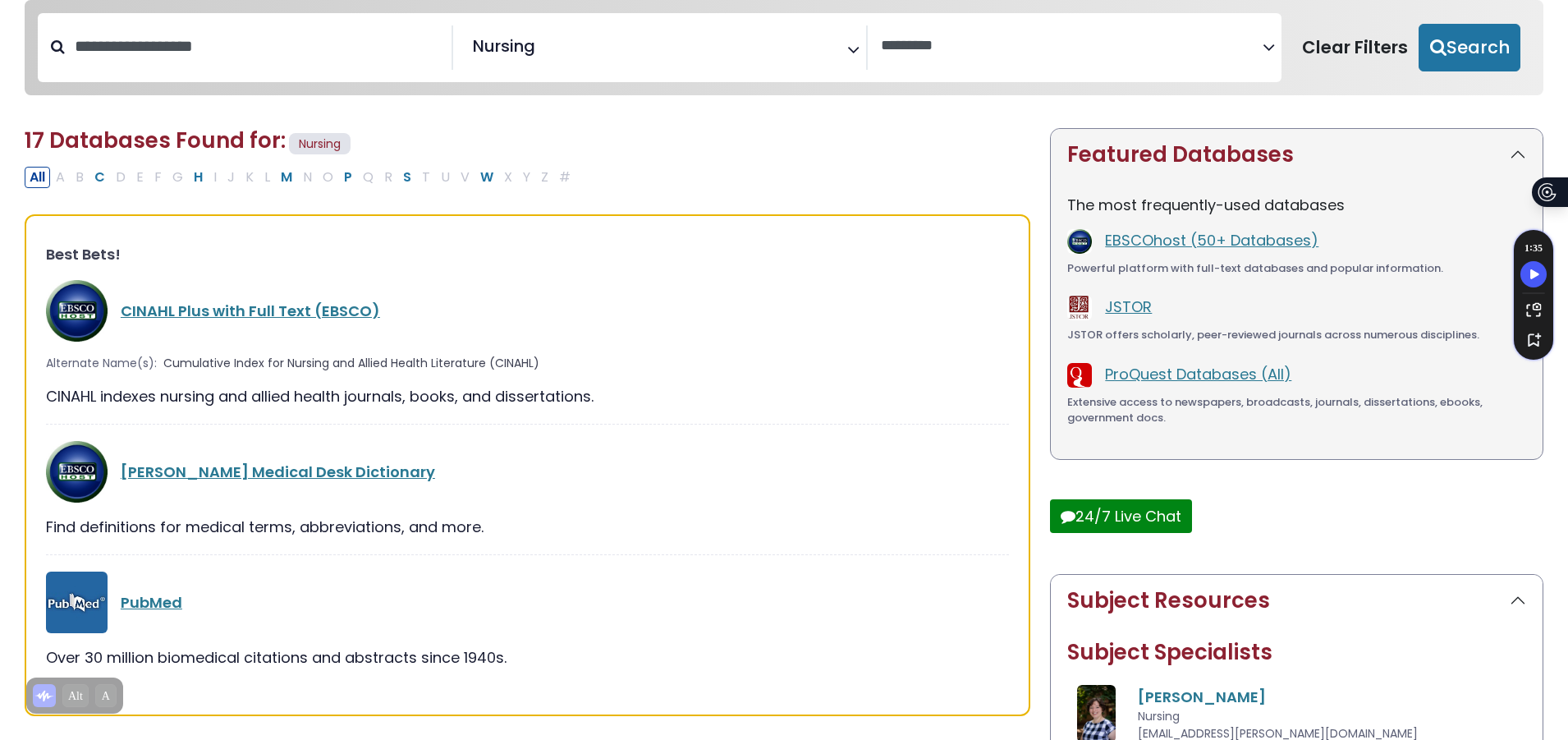
scroll to position [165, 0]
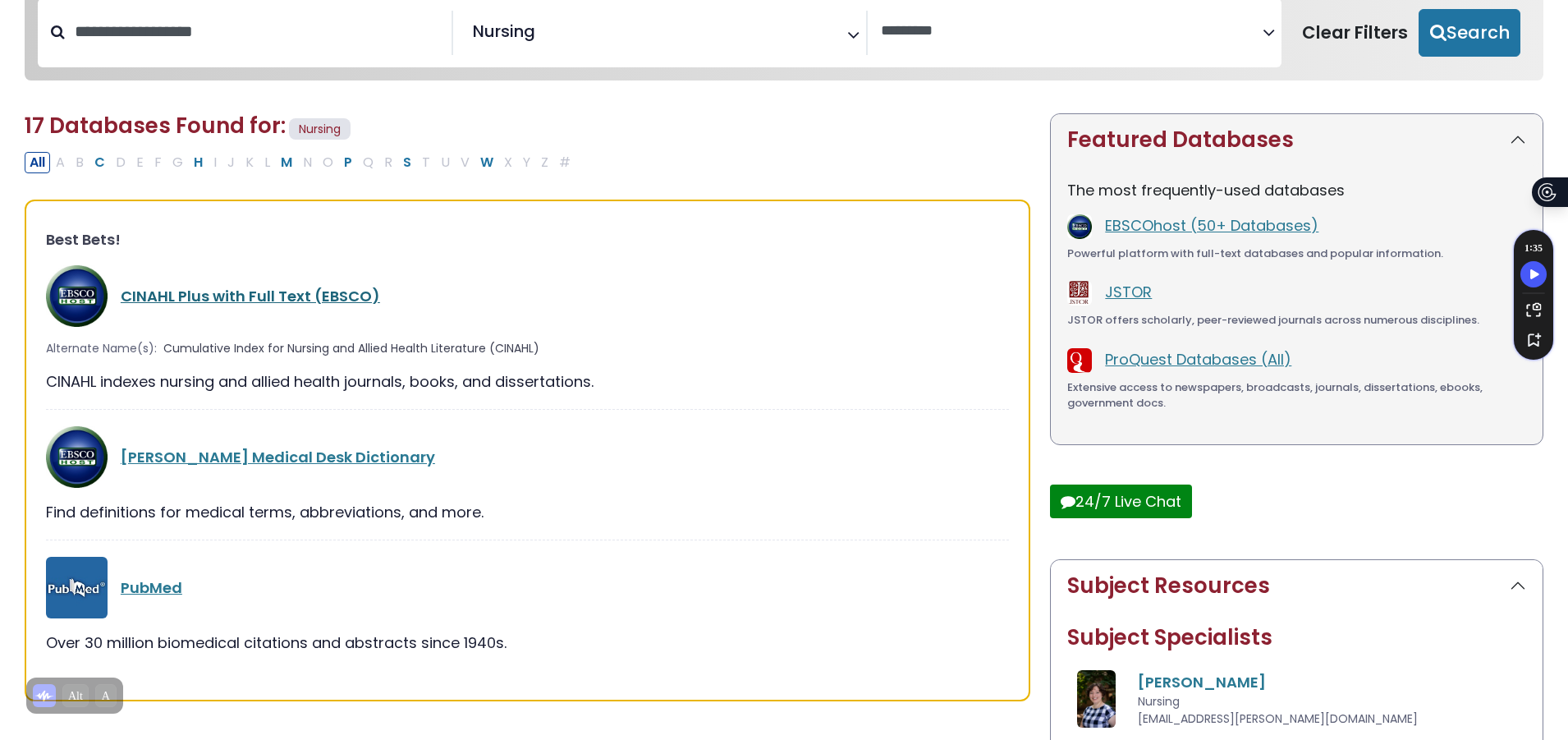
click at [228, 302] on link "CINAHL Plus with Full Text (EBSCO)" at bounding box center [250, 297] width 260 height 21
click at [276, 304] on link "CINAHL Plus with Full Text (EBSCO)" at bounding box center [250, 297] width 260 height 21
